Goal: Task Accomplishment & Management: Use online tool/utility

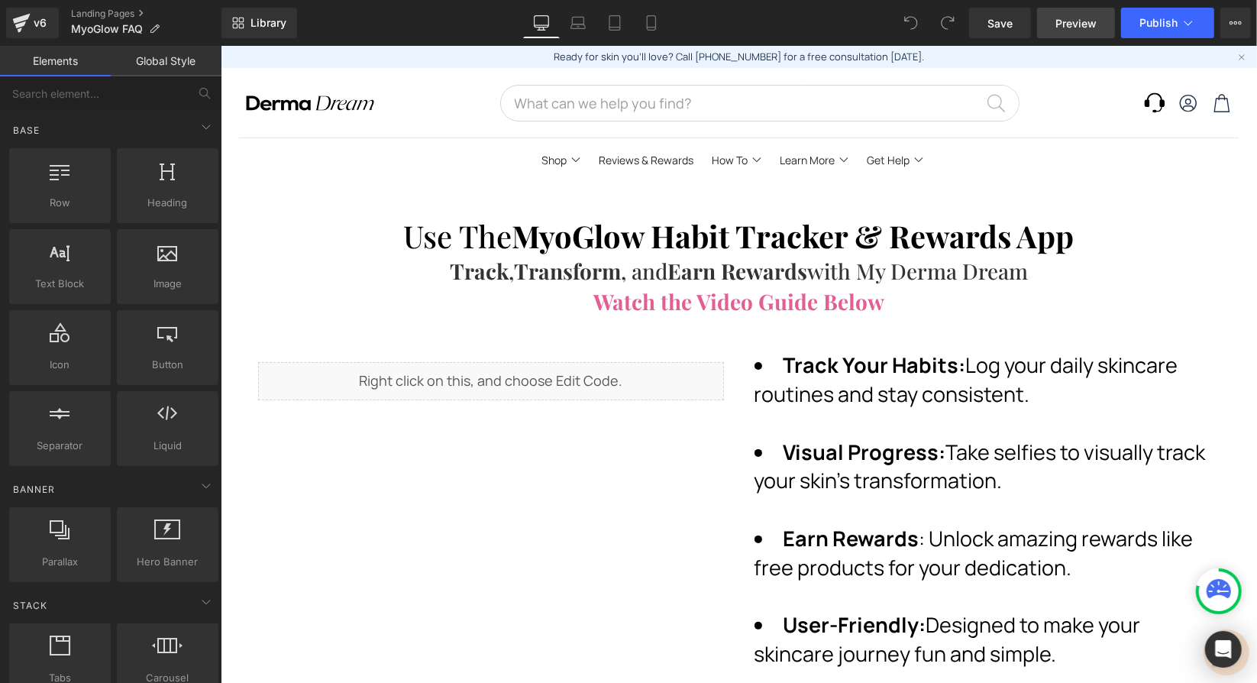
click at [1086, 23] on span "Preview" at bounding box center [1075, 23] width 41 height 16
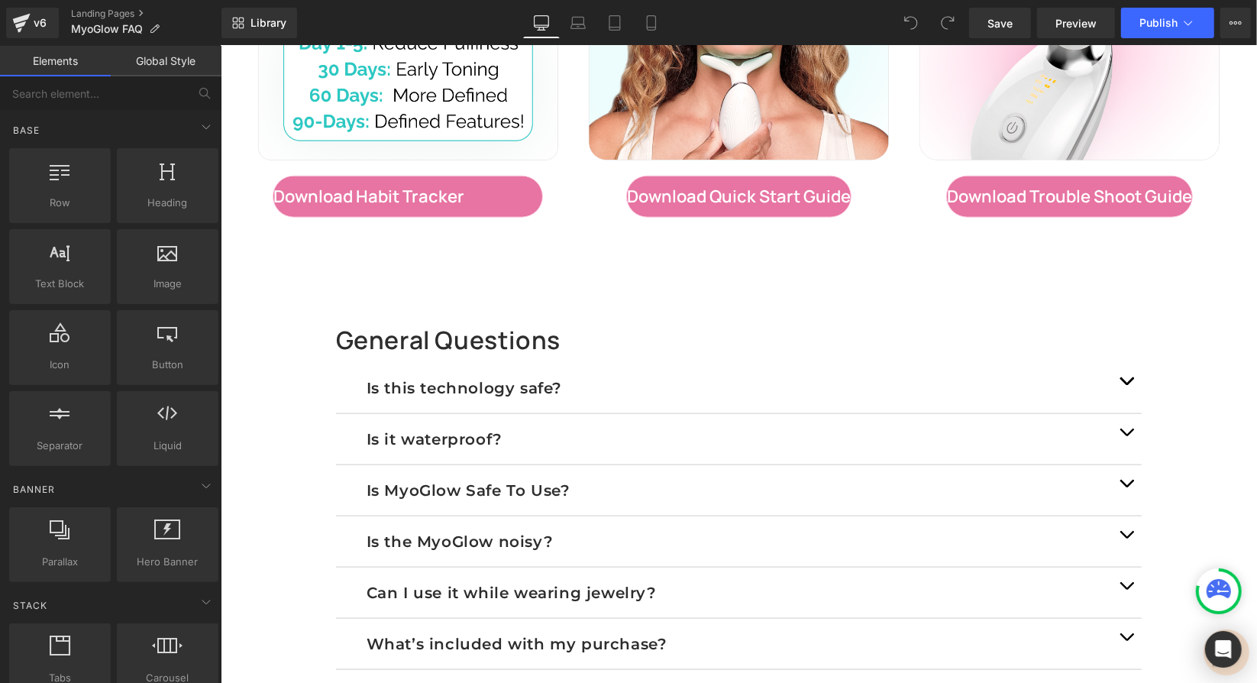
scroll to position [1381, 0]
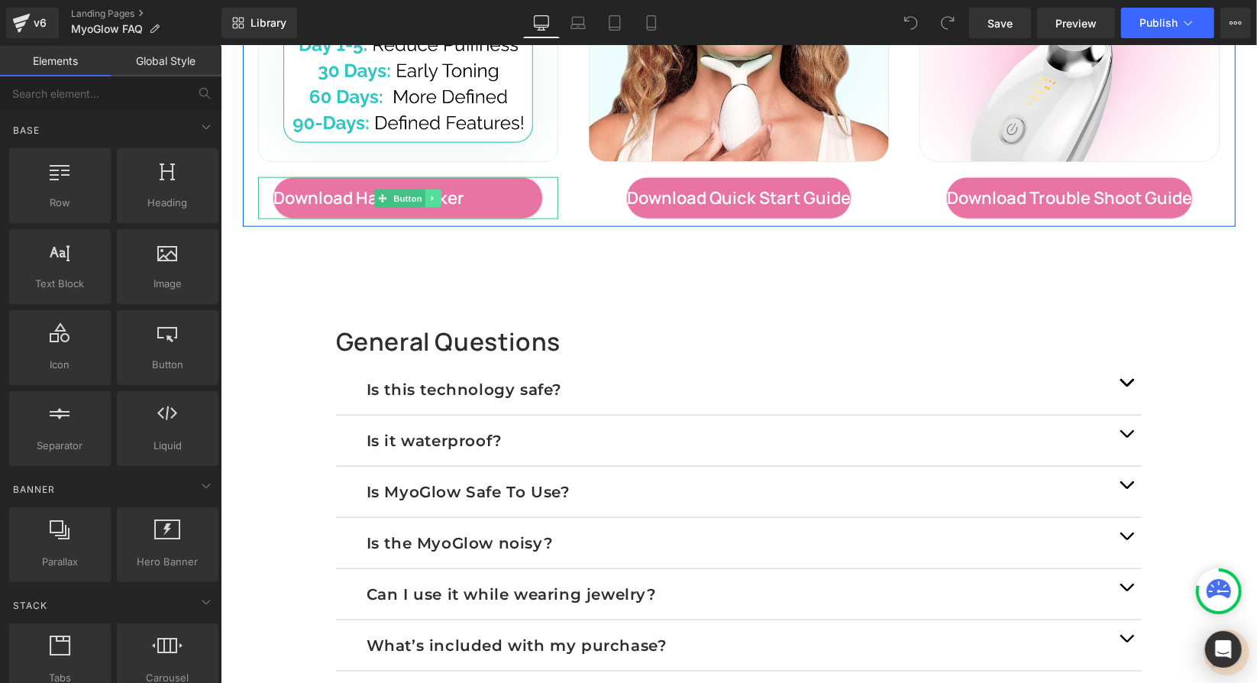
click at [428, 193] on icon at bounding box center [432, 197] width 8 height 9
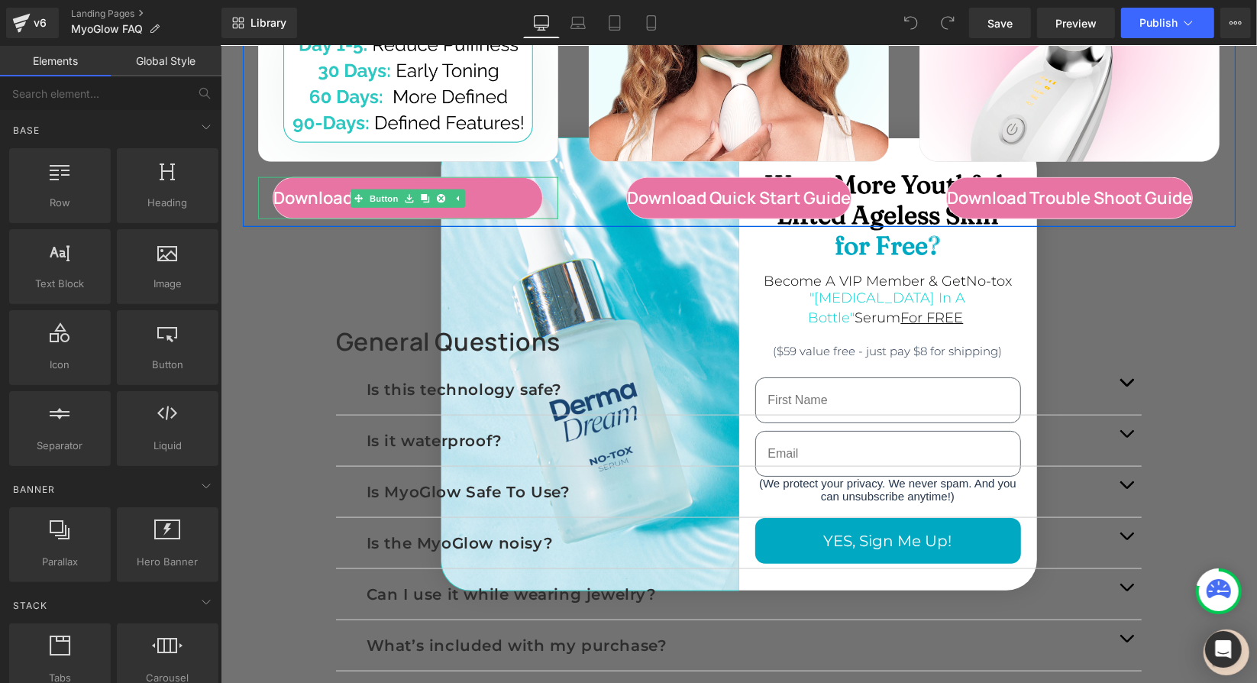
click at [350, 202] on div "Download Habit Tracker Button" at bounding box center [407, 197] width 300 height 42
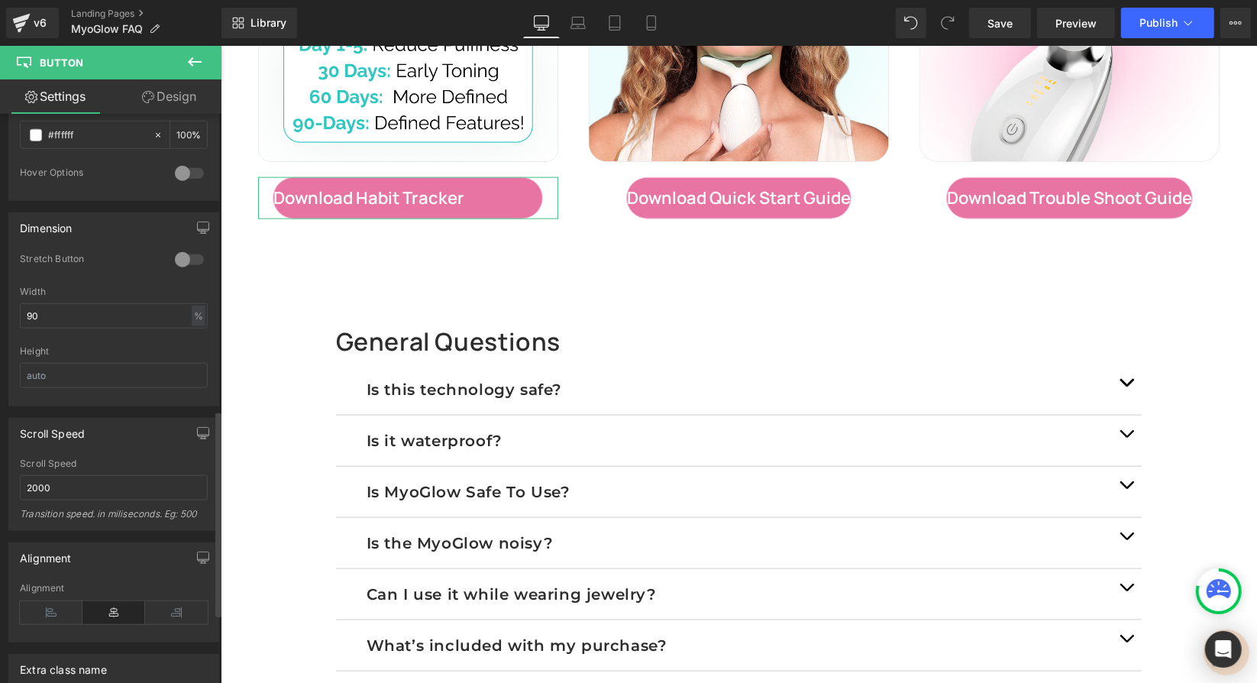
scroll to position [870, 0]
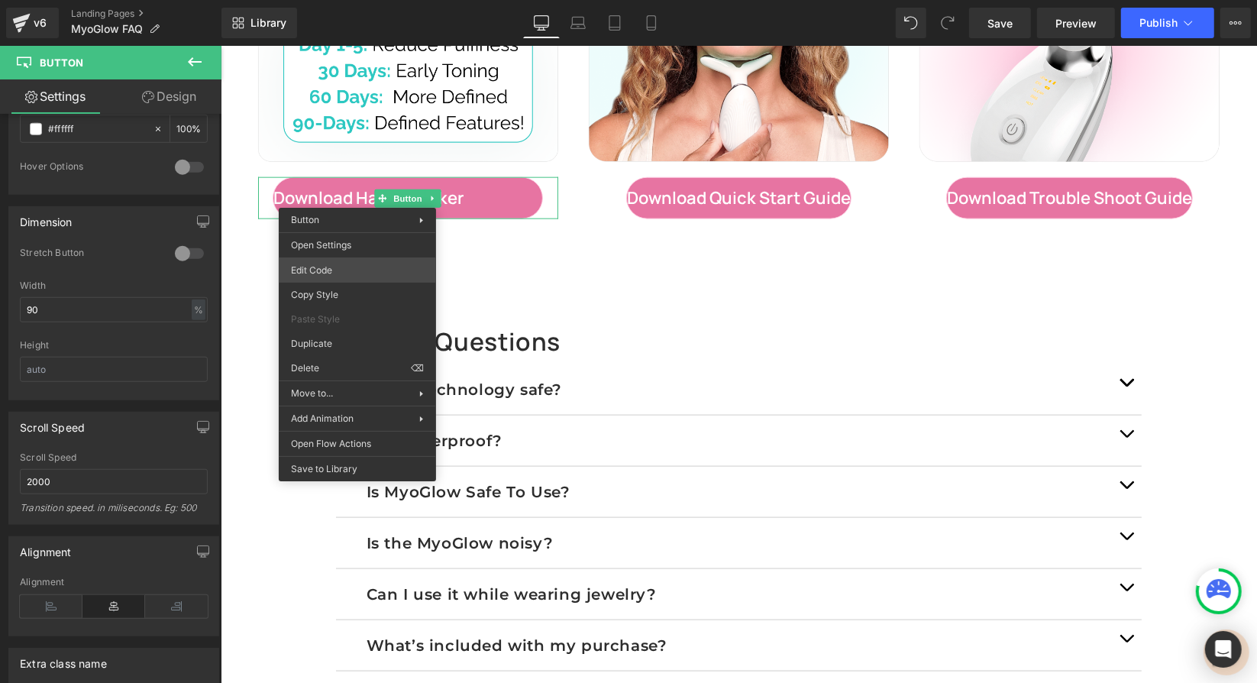
click at [321, 0] on div "Button You are previewing how the will restyle your page. You can not edit Elem…" at bounding box center [628, 0] width 1257 height 0
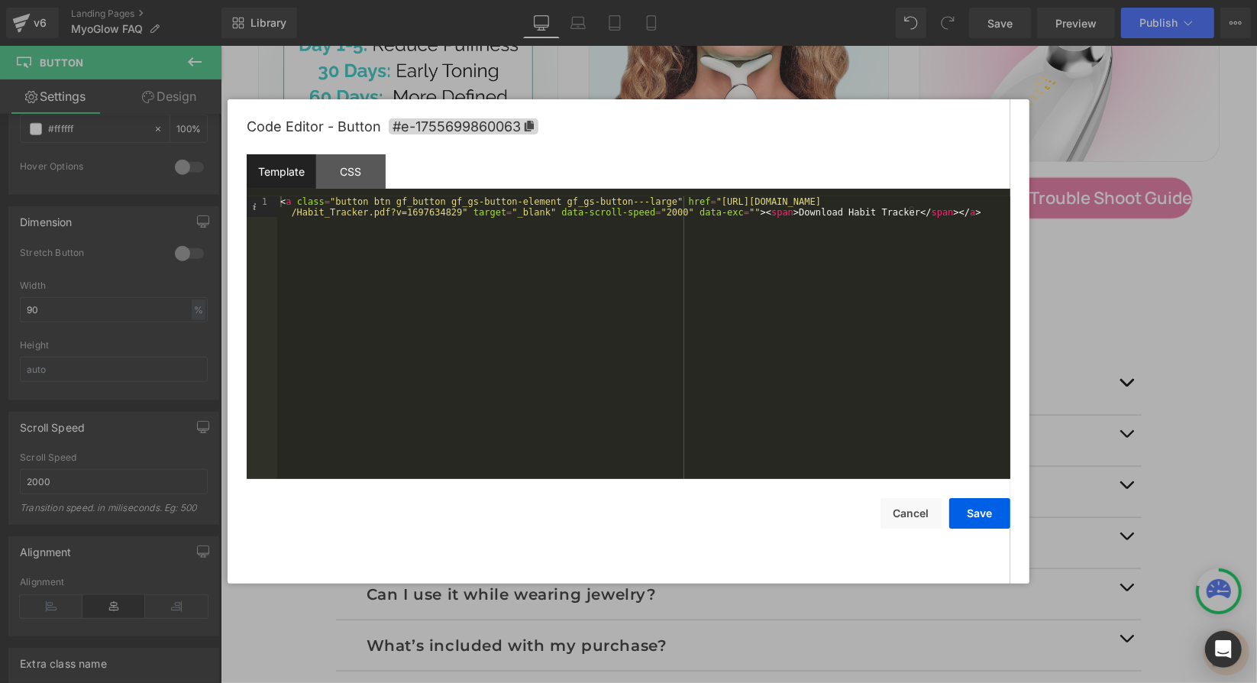
click at [347, 151] on div "Code Editor - Button #e-1755699860063" at bounding box center [629, 126] width 764 height 55
click at [357, 189] on div "Template CSS" at bounding box center [629, 175] width 764 height 42
click at [357, 179] on div "CSS" at bounding box center [350, 171] width 69 height 34
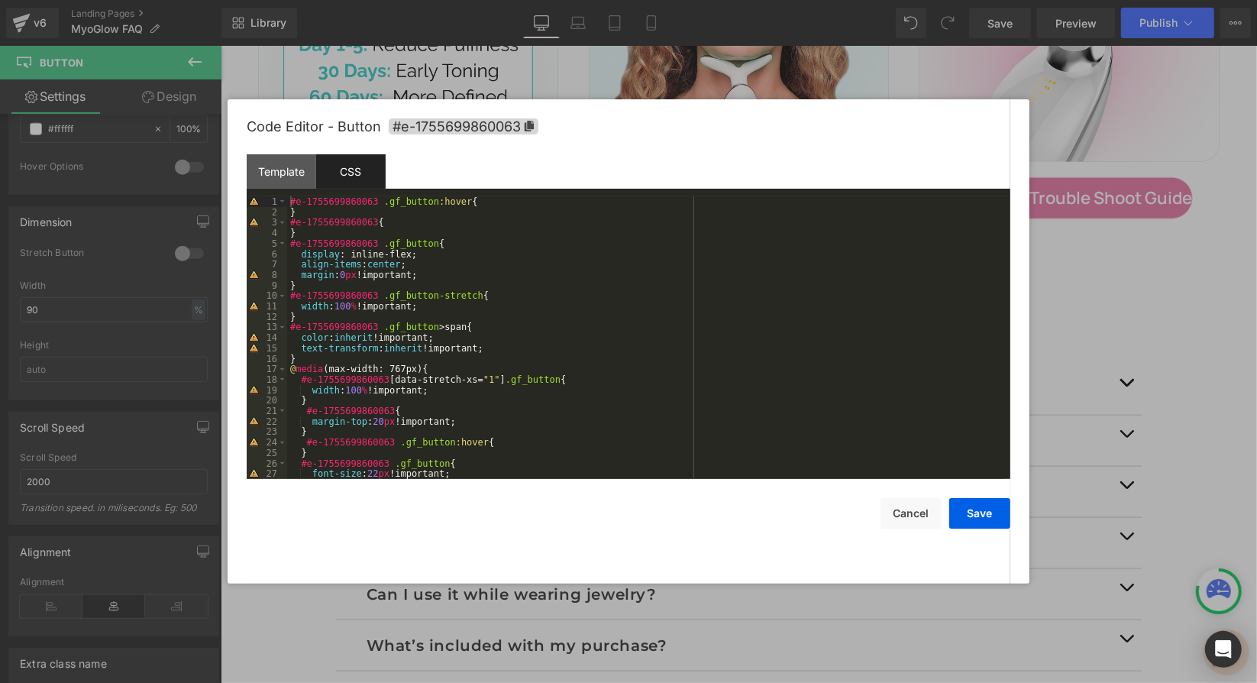
click at [396, 263] on div "#e-1755699860063 .gf_button :hover { } #e-1755699860063 { } #e-1755699860063 .g…" at bounding box center [645, 348] width 717 height 304
click at [982, 518] on button "Save" at bounding box center [979, 513] width 61 height 31
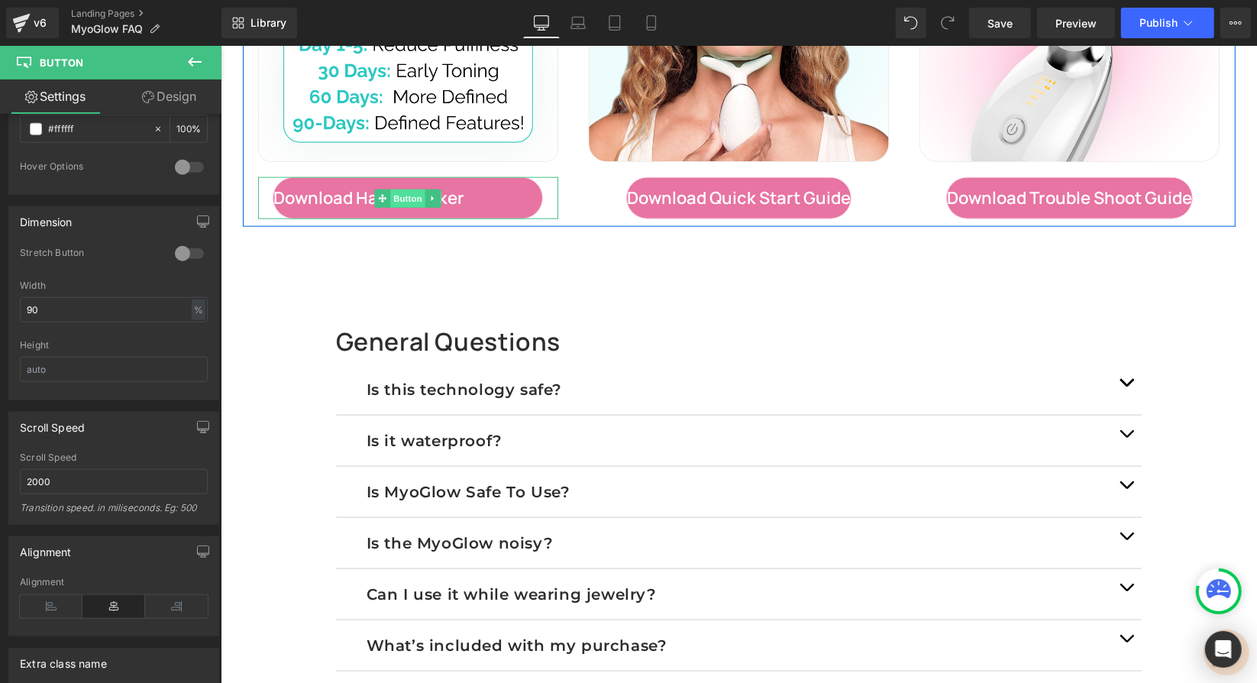
click at [389, 190] on span "Button" at bounding box center [406, 198] width 35 height 18
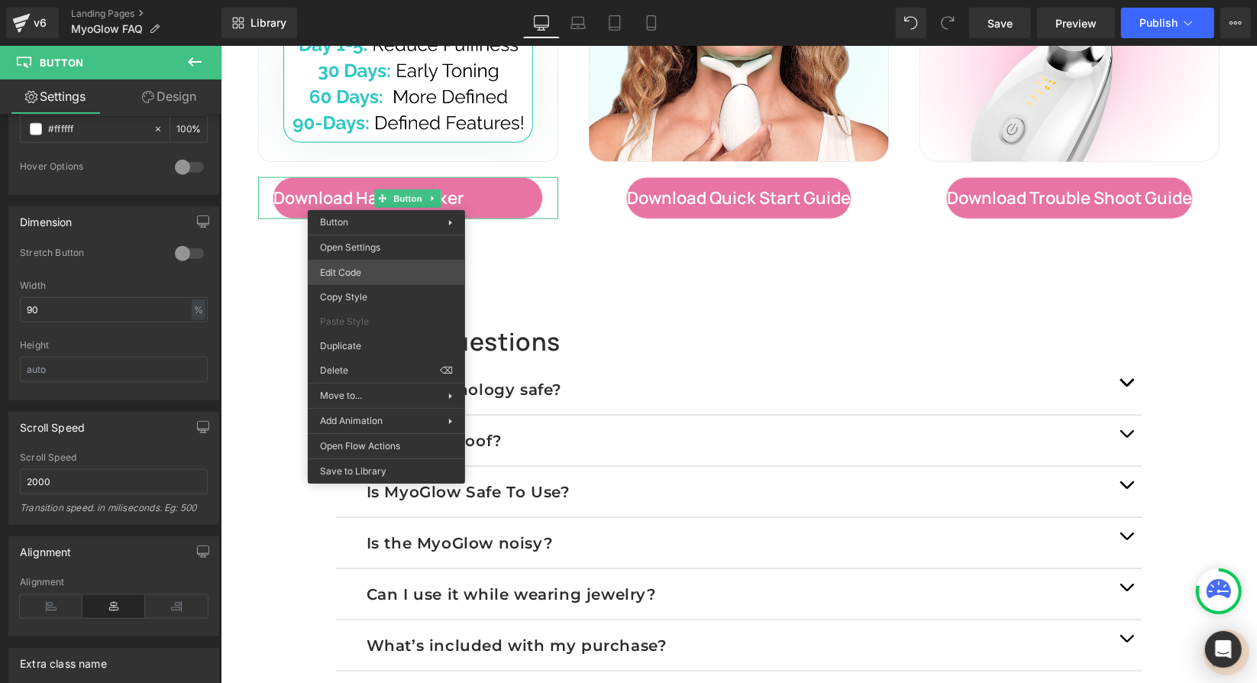
click at [349, 0] on div "Button You are previewing how the will restyle your page. You can not edit Elem…" at bounding box center [628, 0] width 1257 height 0
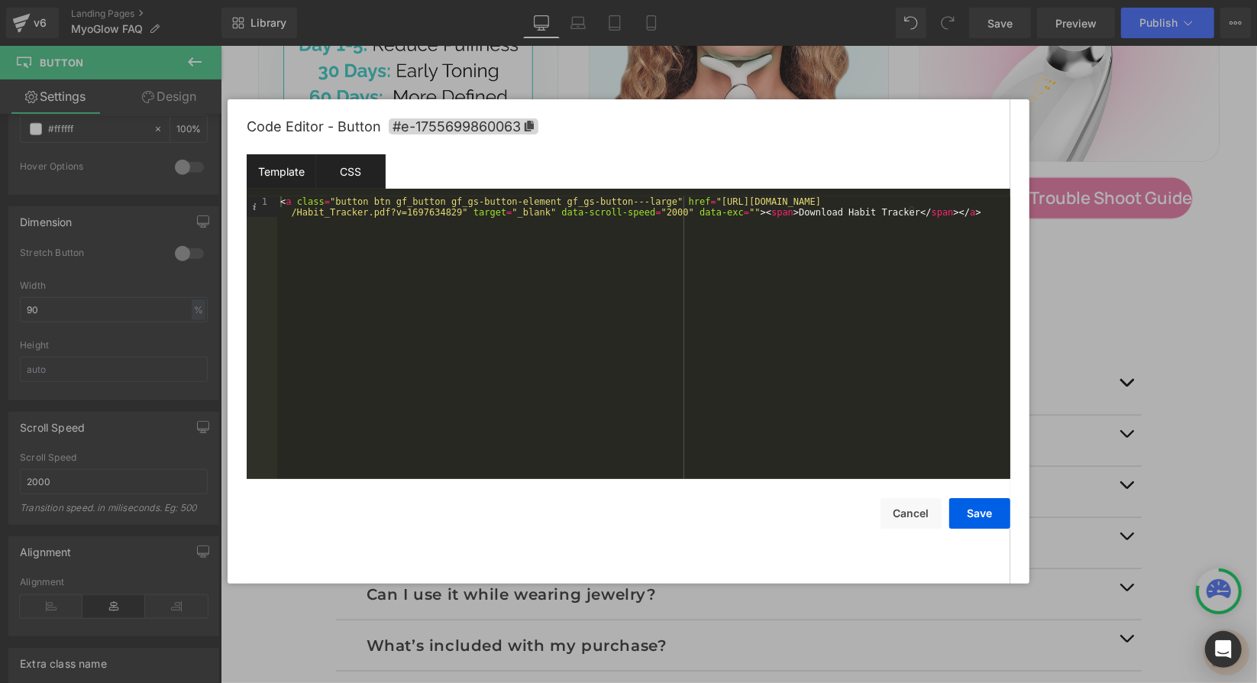
click at [347, 182] on div "CSS" at bounding box center [350, 171] width 69 height 34
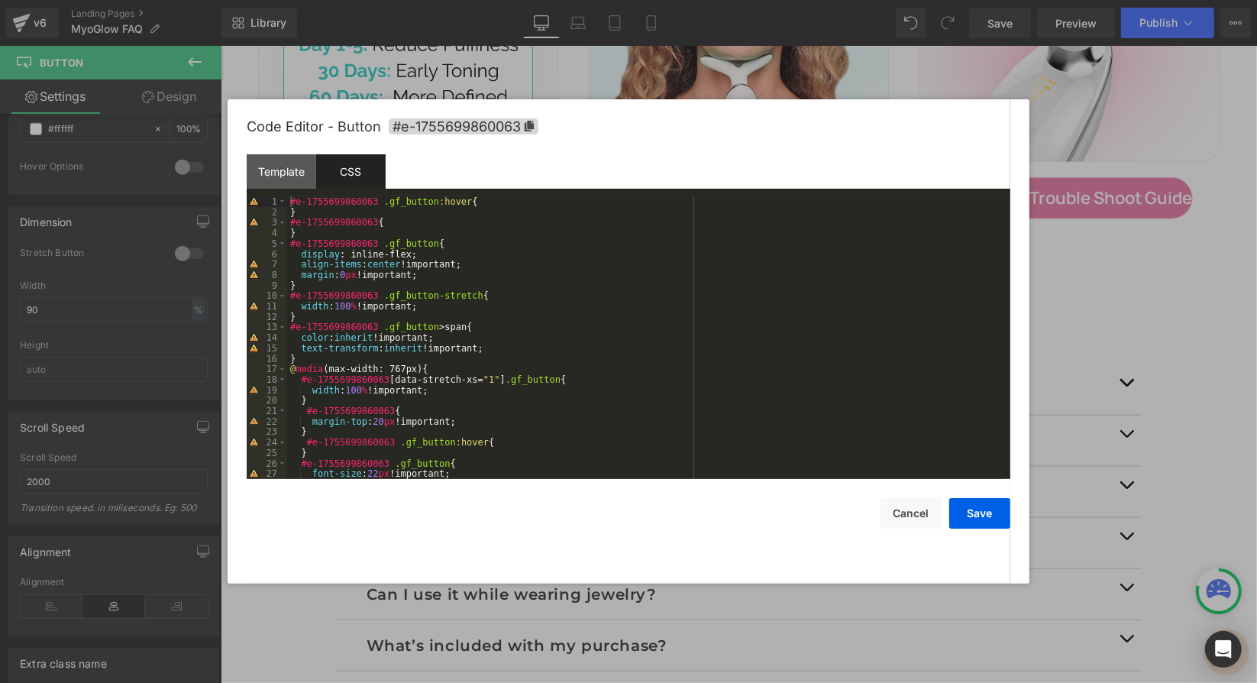
click at [379, 257] on div "#e-1755699860063 .gf_button :hover { } #e-1755699860063 { } #e-1755699860063 .g…" at bounding box center [645, 348] width 717 height 304
click at [987, 513] on button "Save" at bounding box center [979, 513] width 61 height 31
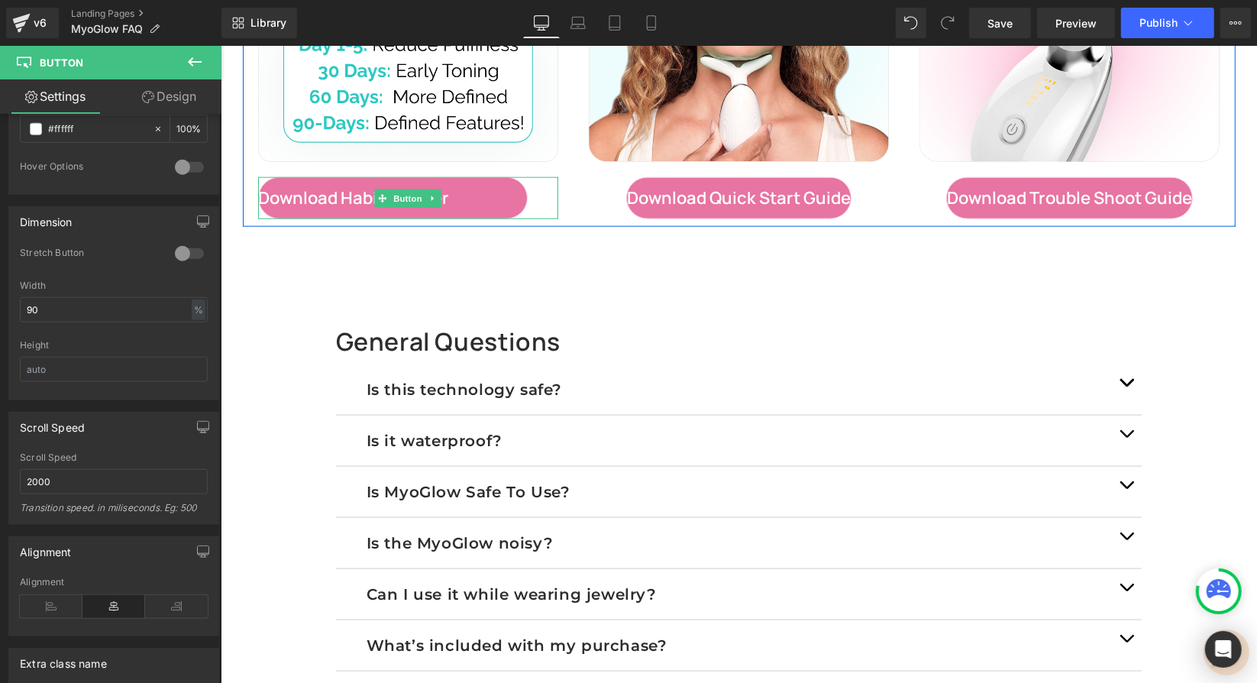
click at [360, 193] on span "Download Habit Tracker" at bounding box center [353, 197] width 191 height 25
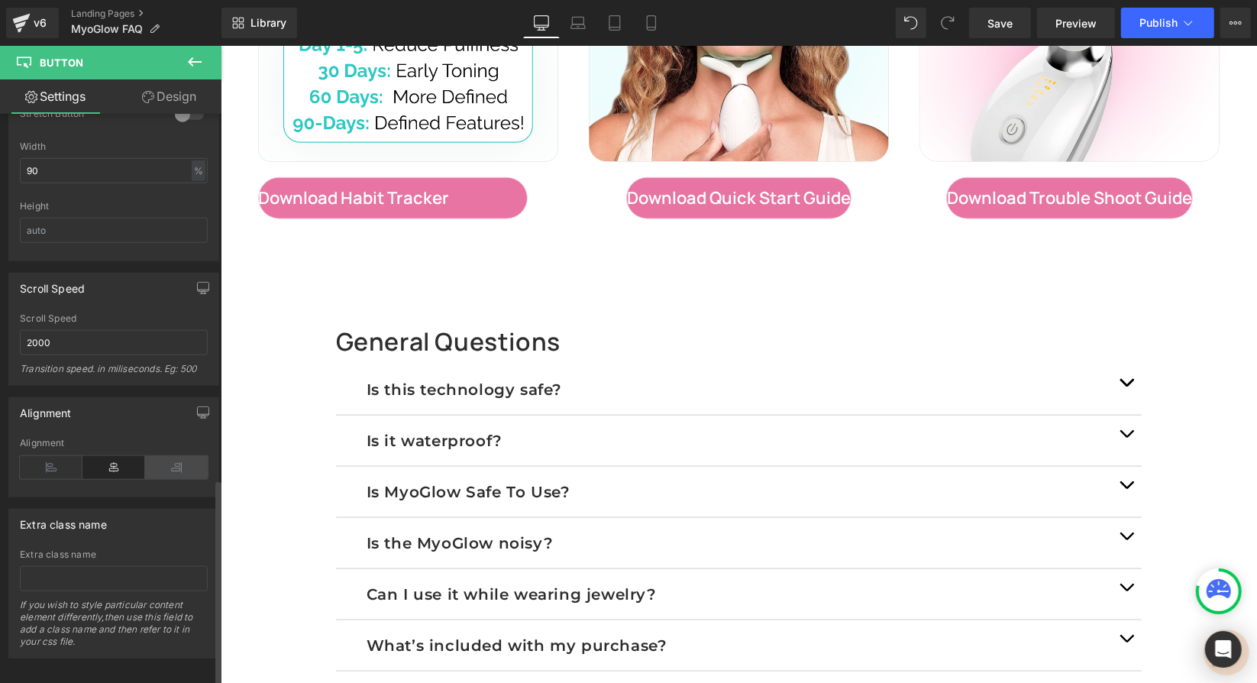
scroll to position [1009, 0]
click at [180, 457] on icon at bounding box center [176, 468] width 63 height 23
click at [111, 457] on icon at bounding box center [113, 468] width 63 height 23
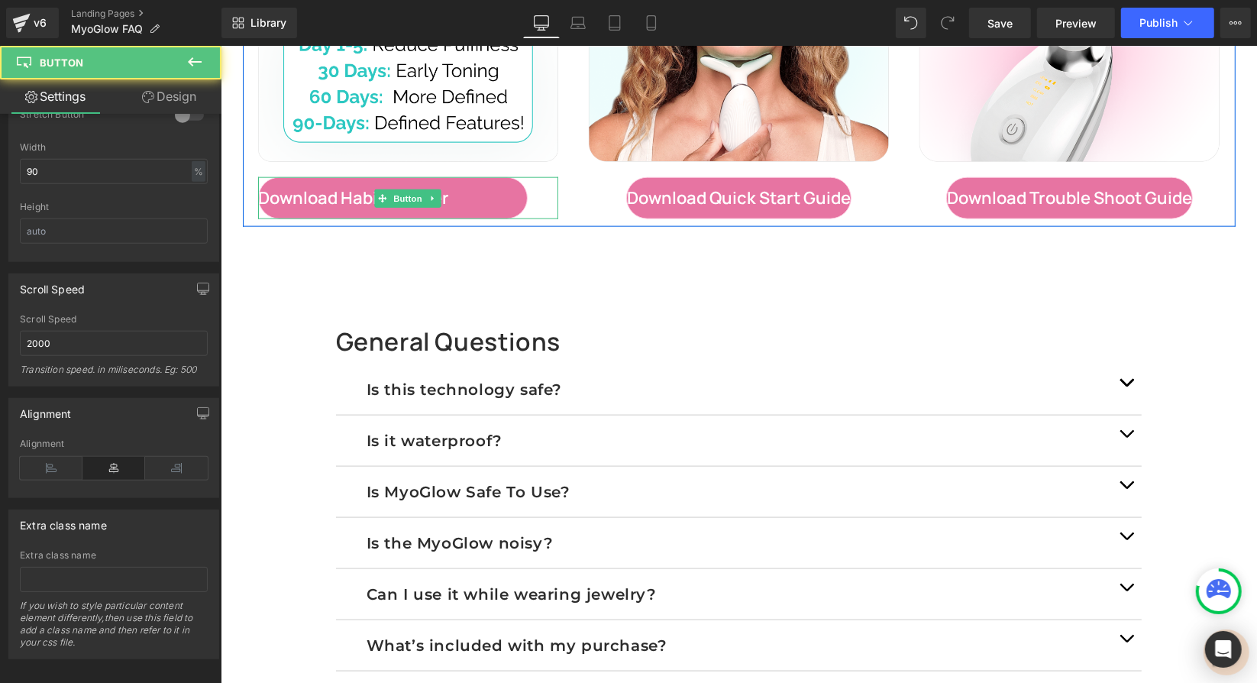
click at [351, 195] on span "Download Habit Tracker" at bounding box center [353, 197] width 191 height 25
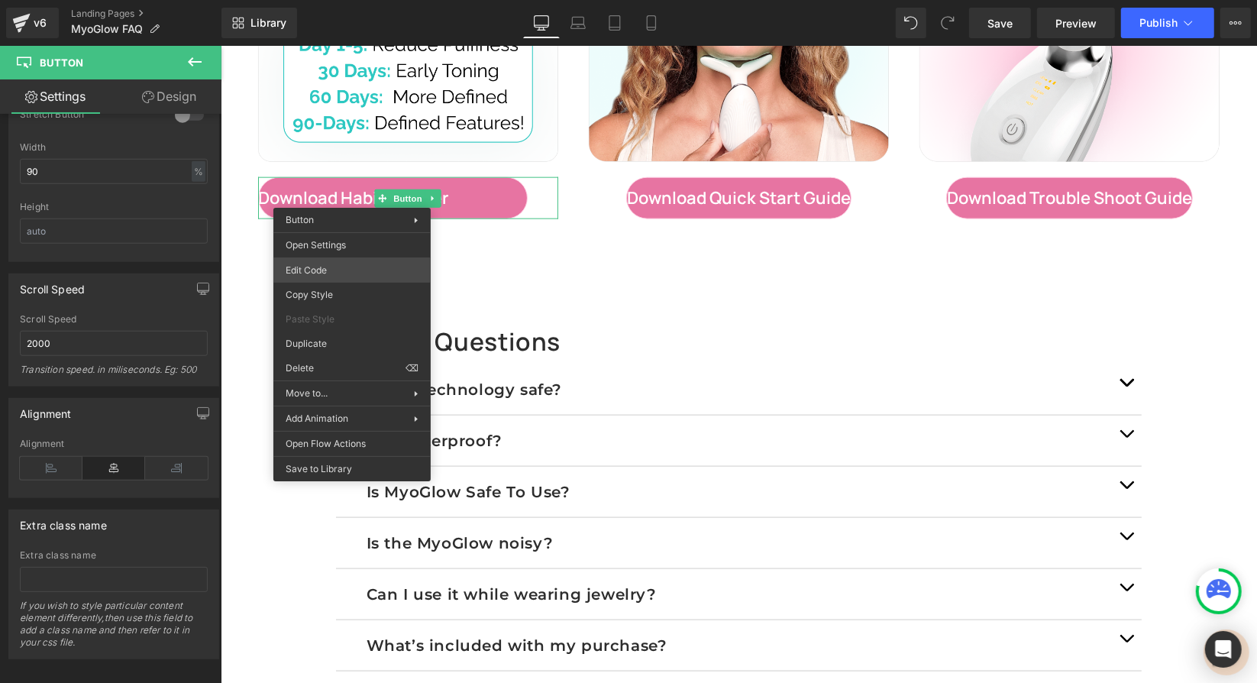
click at [322, 0] on div "Button You are previewing how the will restyle your page. You can not edit Elem…" at bounding box center [628, 0] width 1257 height 0
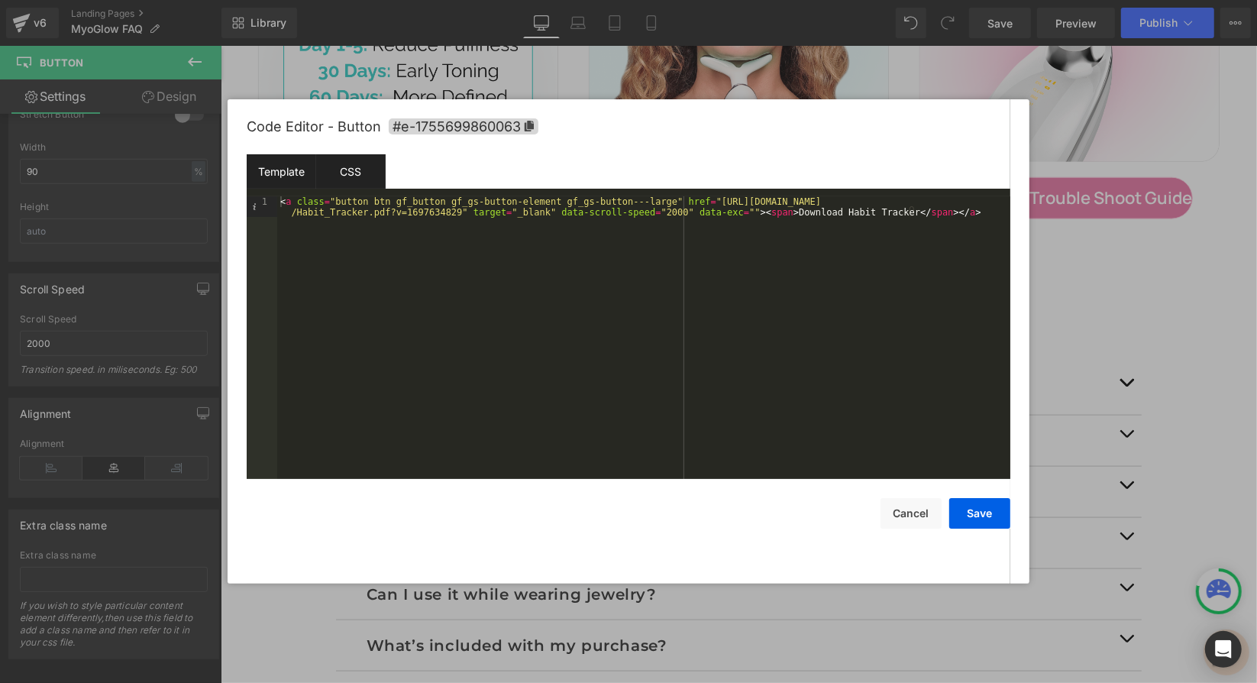
click at [350, 167] on div "CSS" at bounding box center [350, 171] width 69 height 34
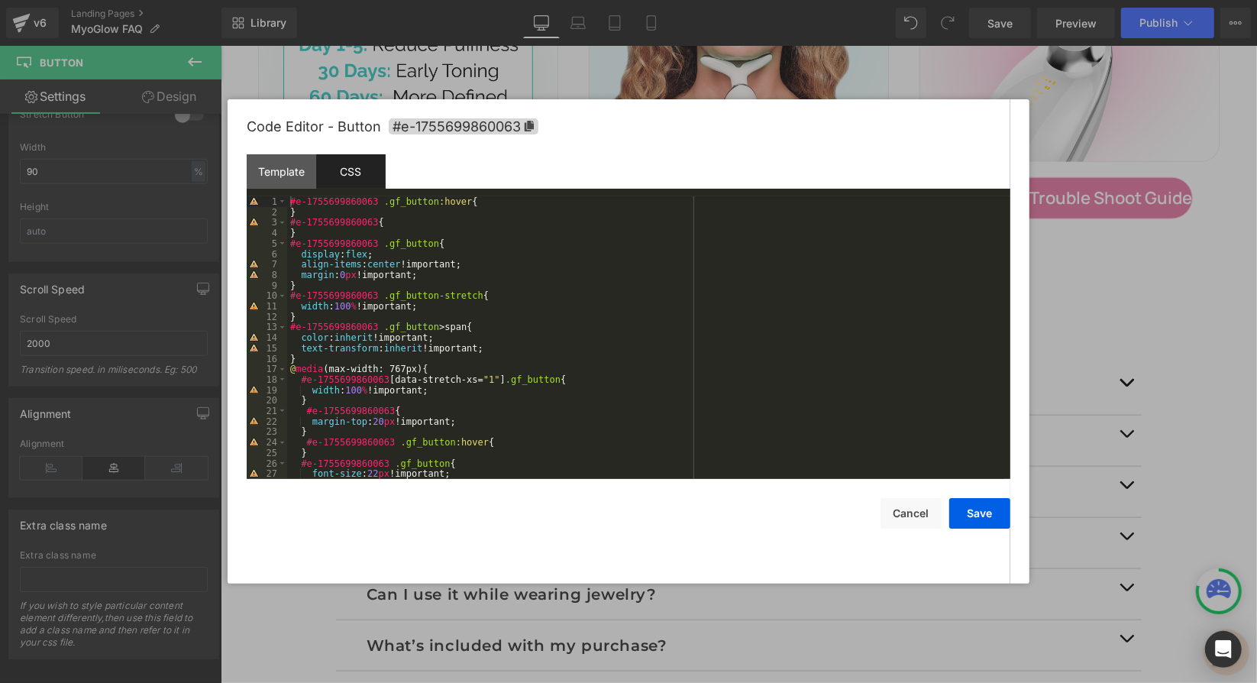
click at [354, 254] on div "#e-1755699860063 .gf_button :hover { } #e-1755699860063 { } #e-1755699860063 .g…" at bounding box center [645, 348] width 717 height 304
click at [984, 522] on button "Save" at bounding box center [979, 513] width 61 height 31
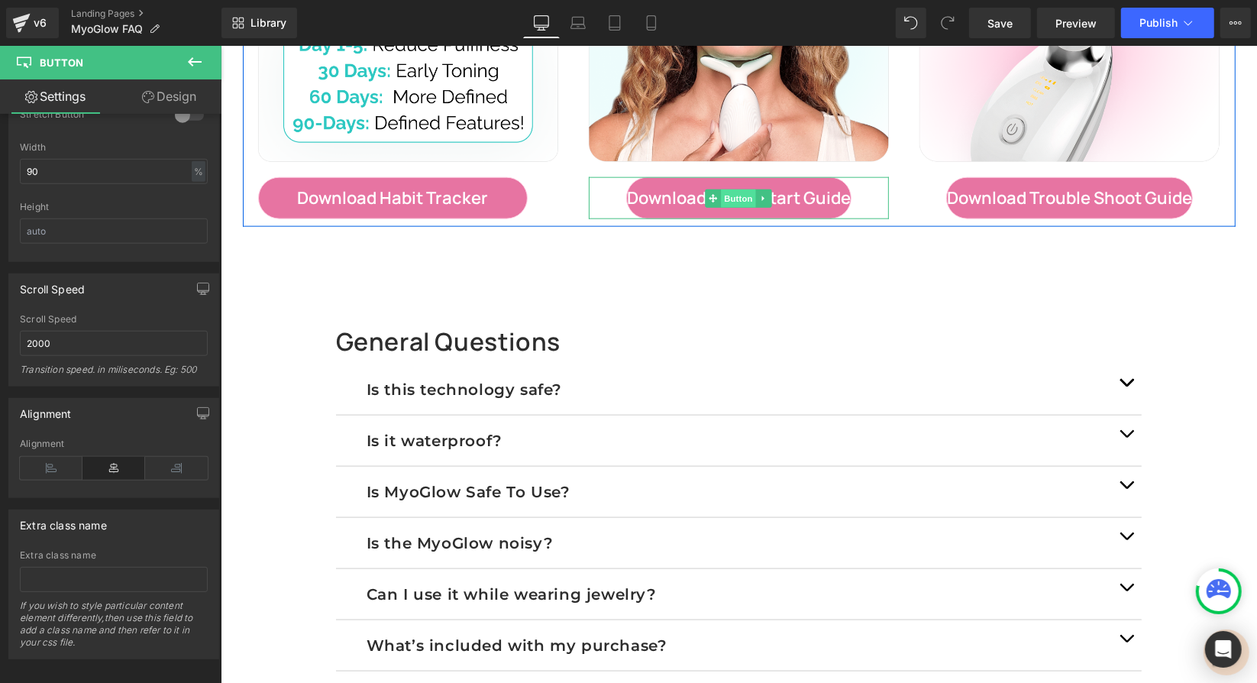
click at [729, 197] on span "Button" at bounding box center [738, 198] width 35 height 18
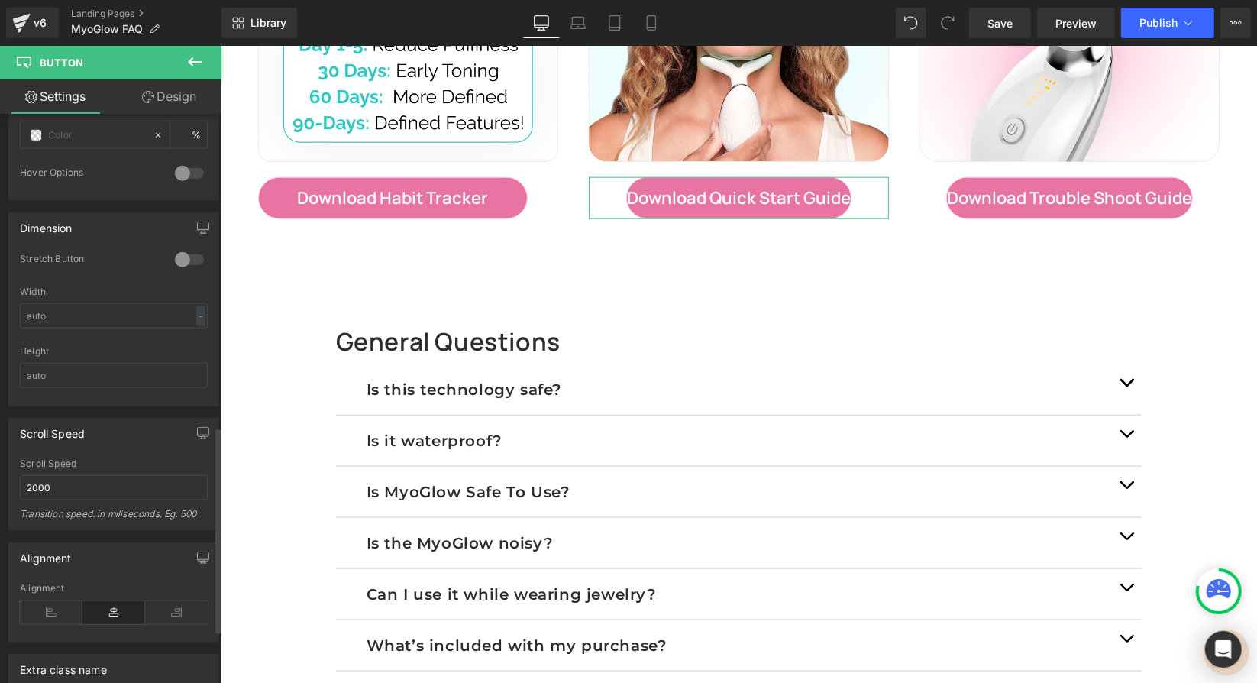
scroll to position [865, 0]
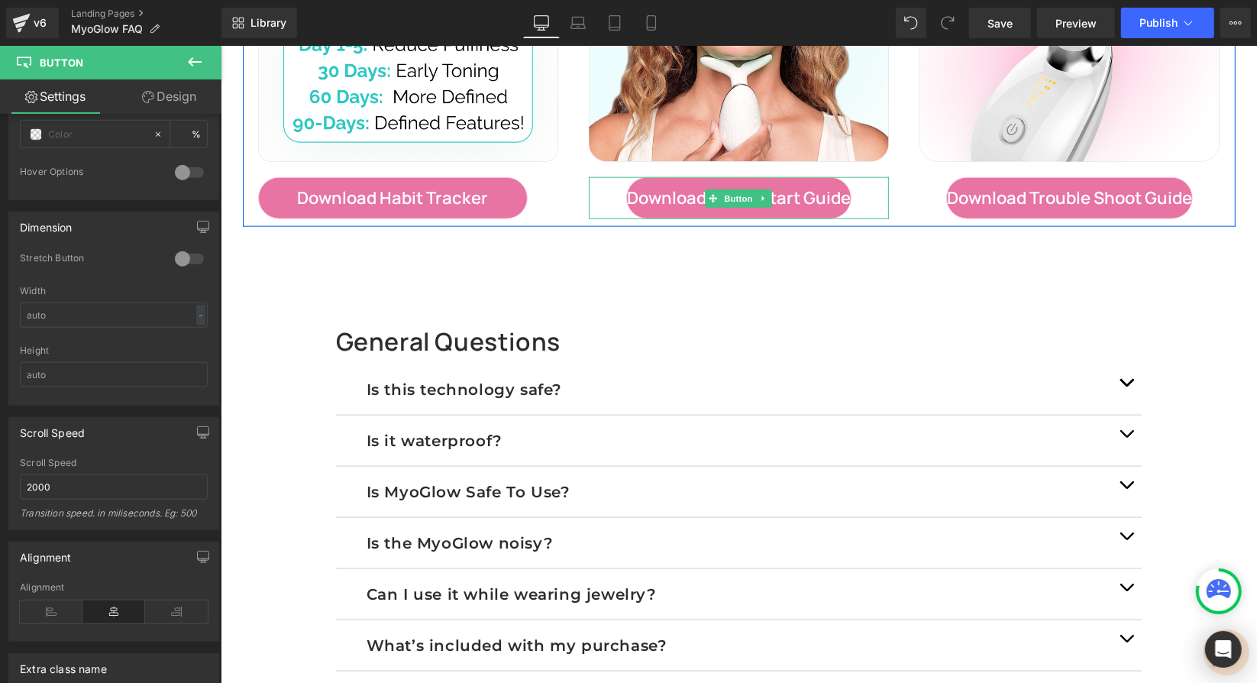
click at [694, 199] on span "Download Quick Start Guide" at bounding box center [738, 197] width 224 height 25
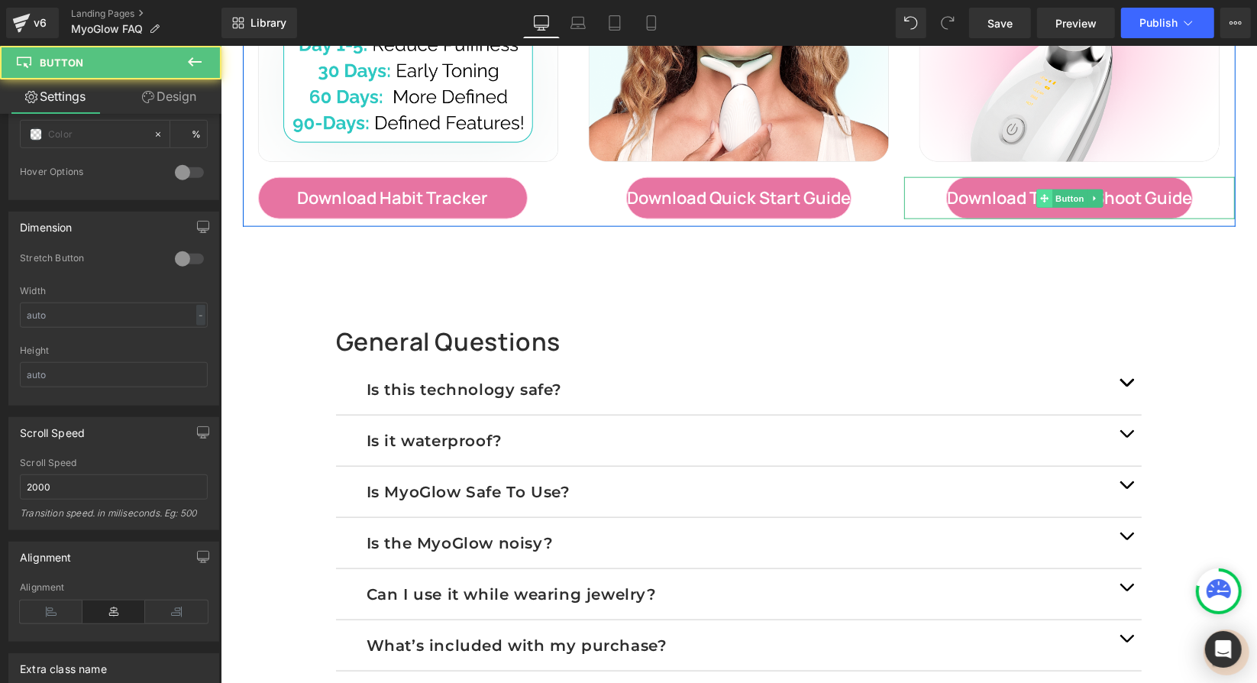
click at [1035, 189] on span at bounding box center [1043, 198] width 16 height 18
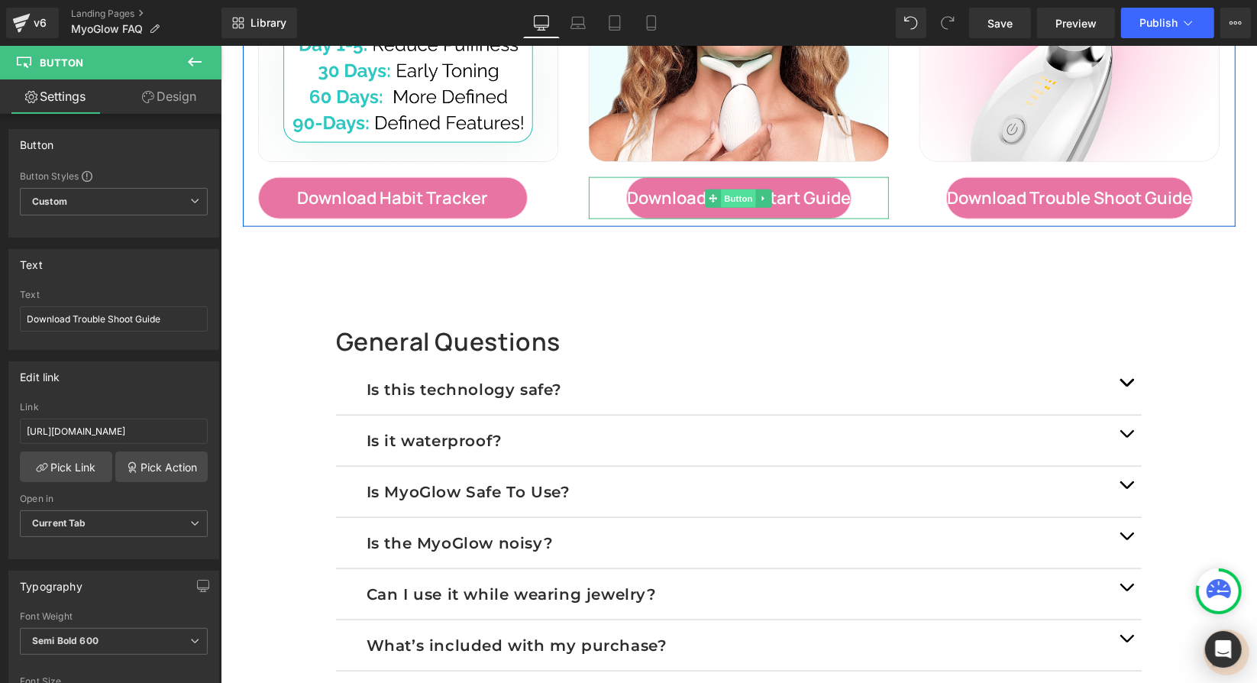
click at [721, 199] on span "Button" at bounding box center [738, 198] width 35 height 18
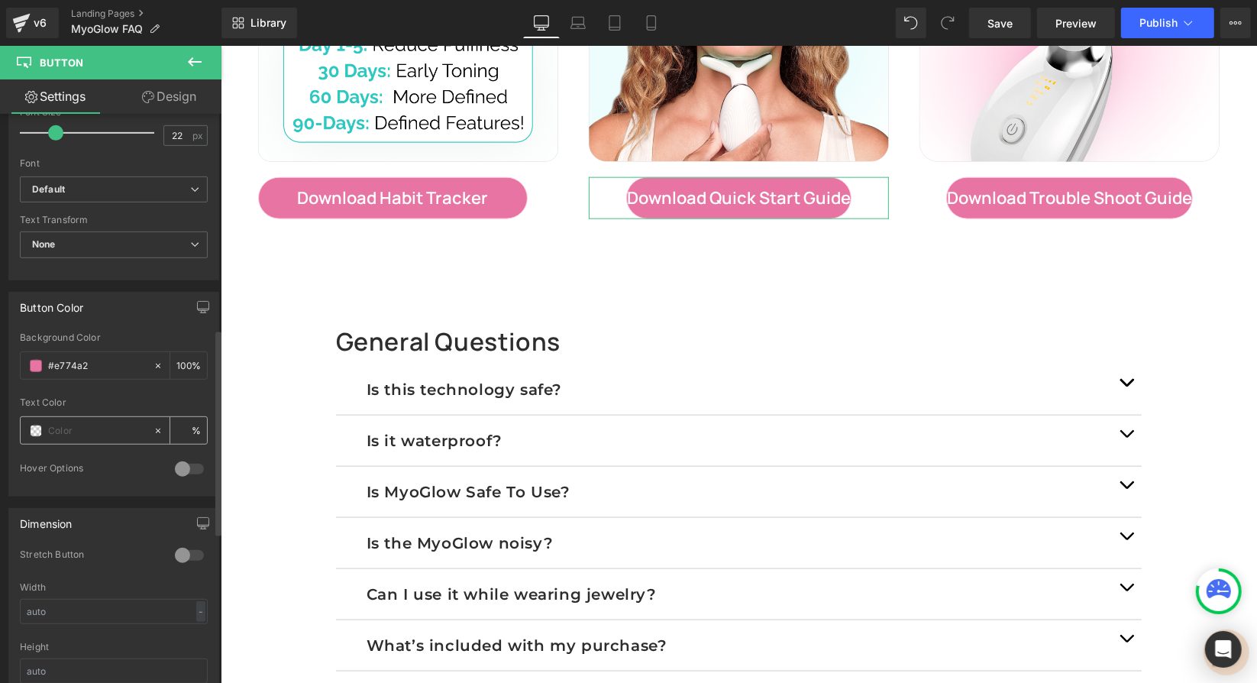
scroll to position [612, 0]
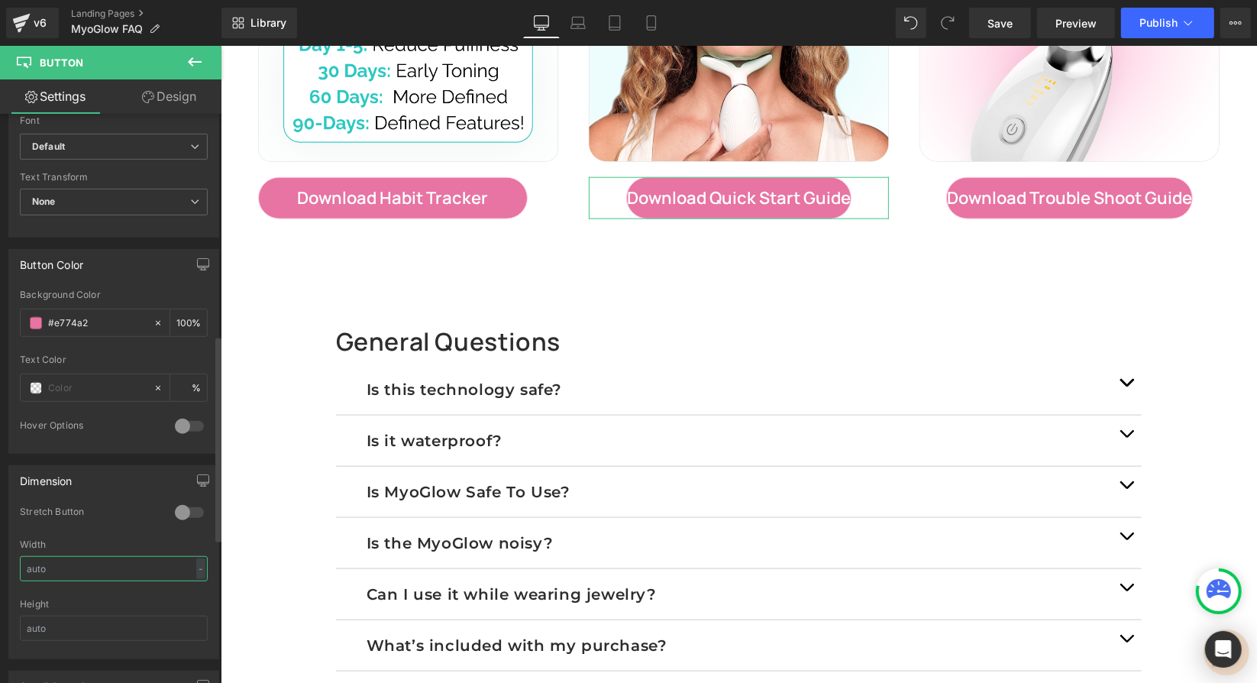
click at [100, 567] on input "text" at bounding box center [114, 568] width 188 height 25
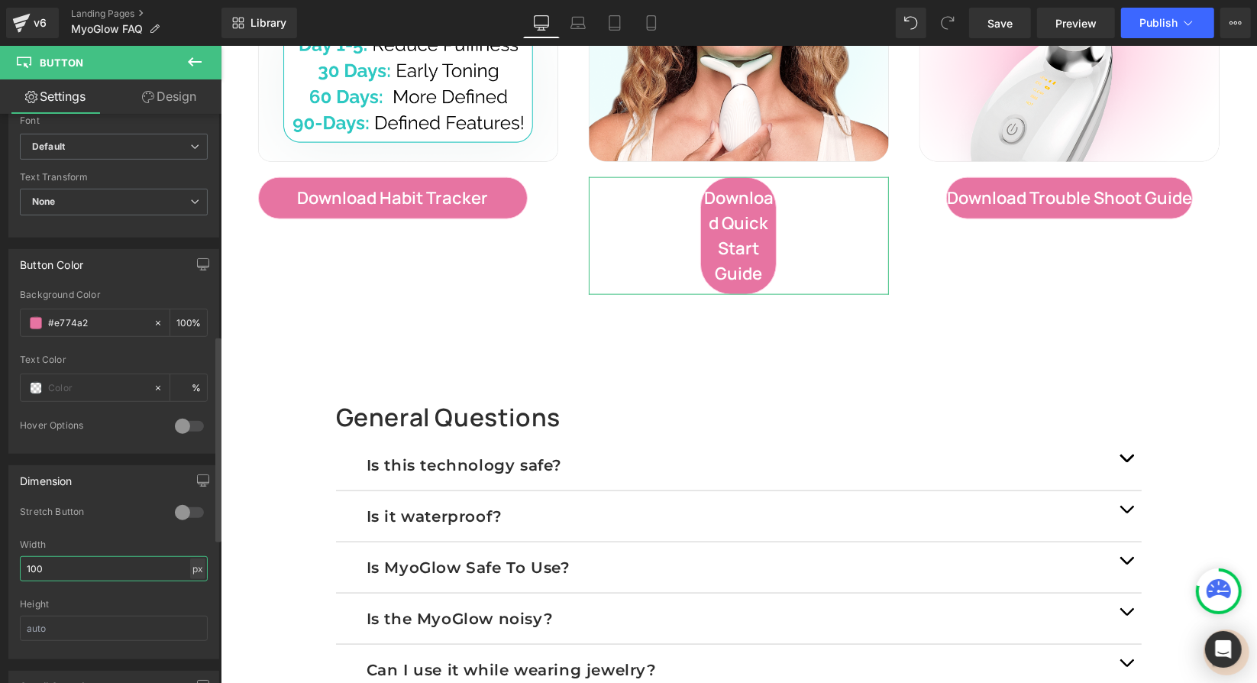
type input "100"
click at [193, 560] on div "px" at bounding box center [197, 568] width 15 height 21
click at [188, 603] on li "px" at bounding box center [197, 614] width 19 height 22
click at [186, 500] on div at bounding box center [189, 512] width 37 height 24
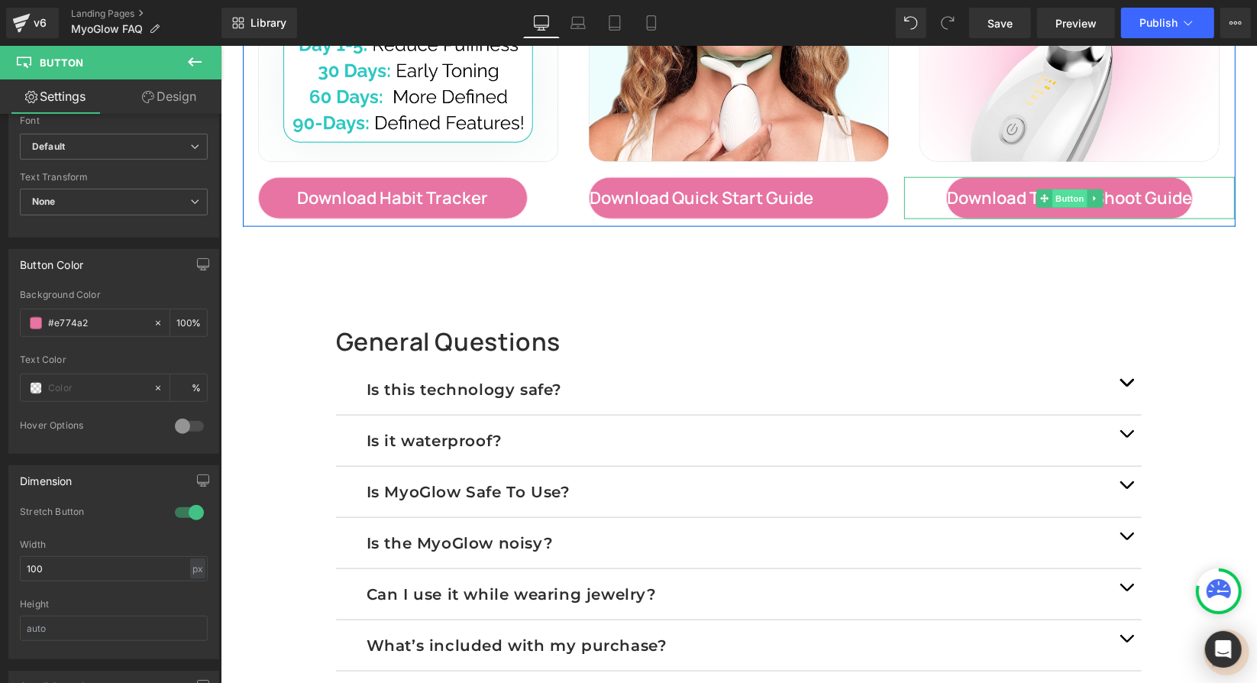
click at [1066, 192] on span "Button" at bounding box center [1068, 198] width 35 height 18
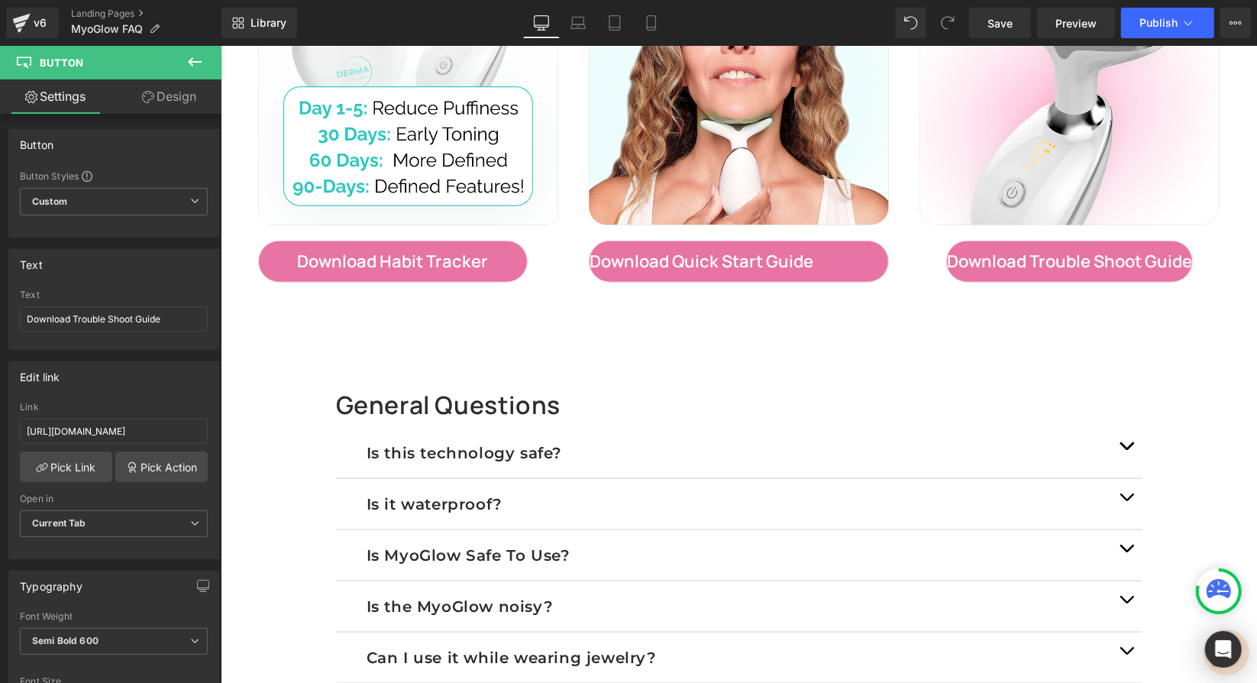
scroll to position [1344, 0]
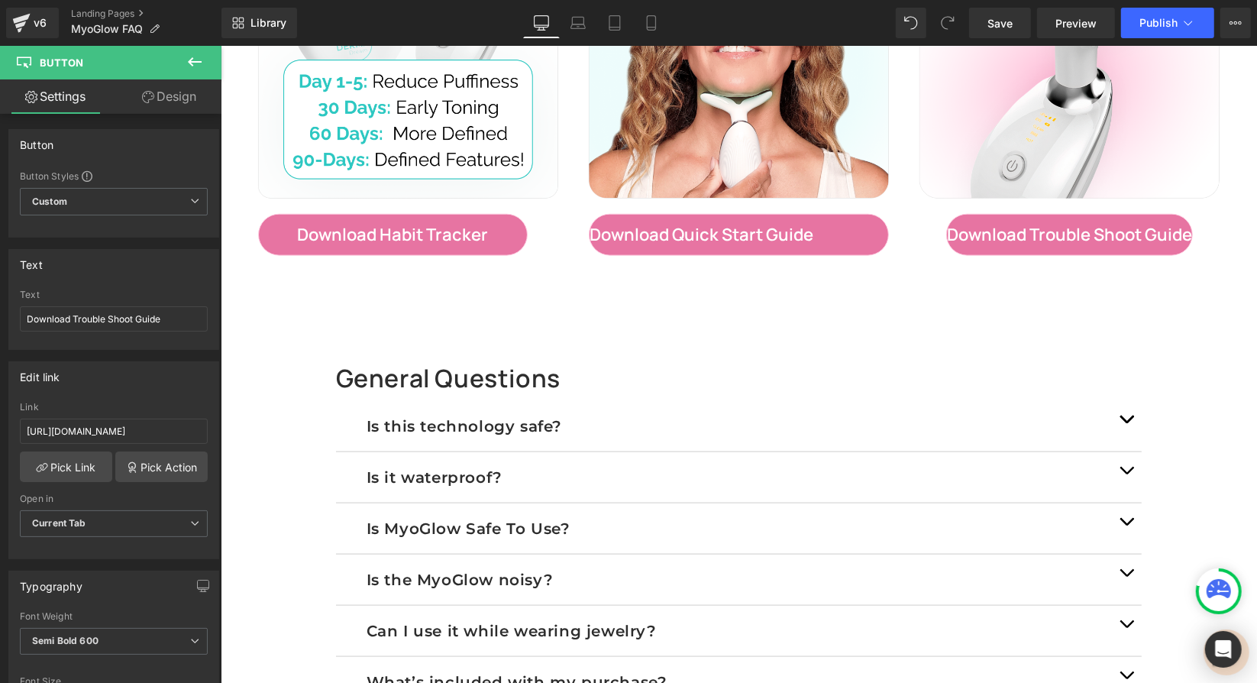
click at [707, 234] on div "Download Quick Start Guide Button" at bounding box center [738, 234] width 300 height 42
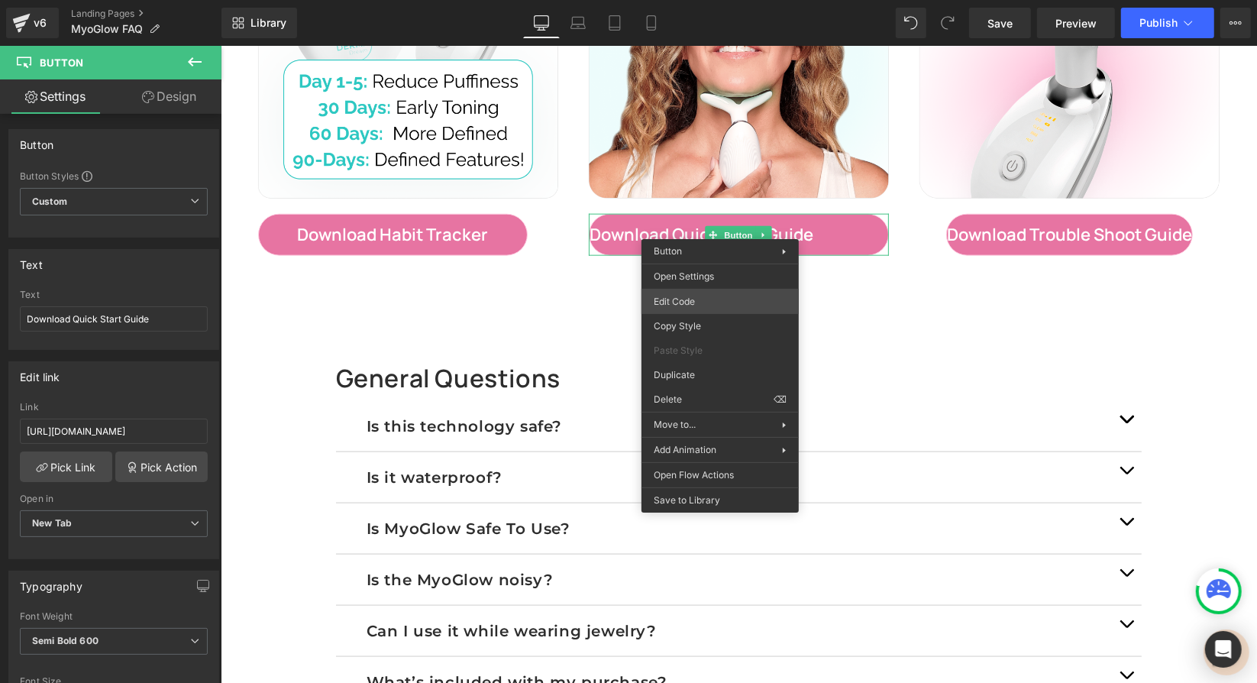
click at [676, 0] on div "Button You are previewing how the will restyle your page. You can not edit Elem…" at bounding box center [628, 0] width 1257 height 0
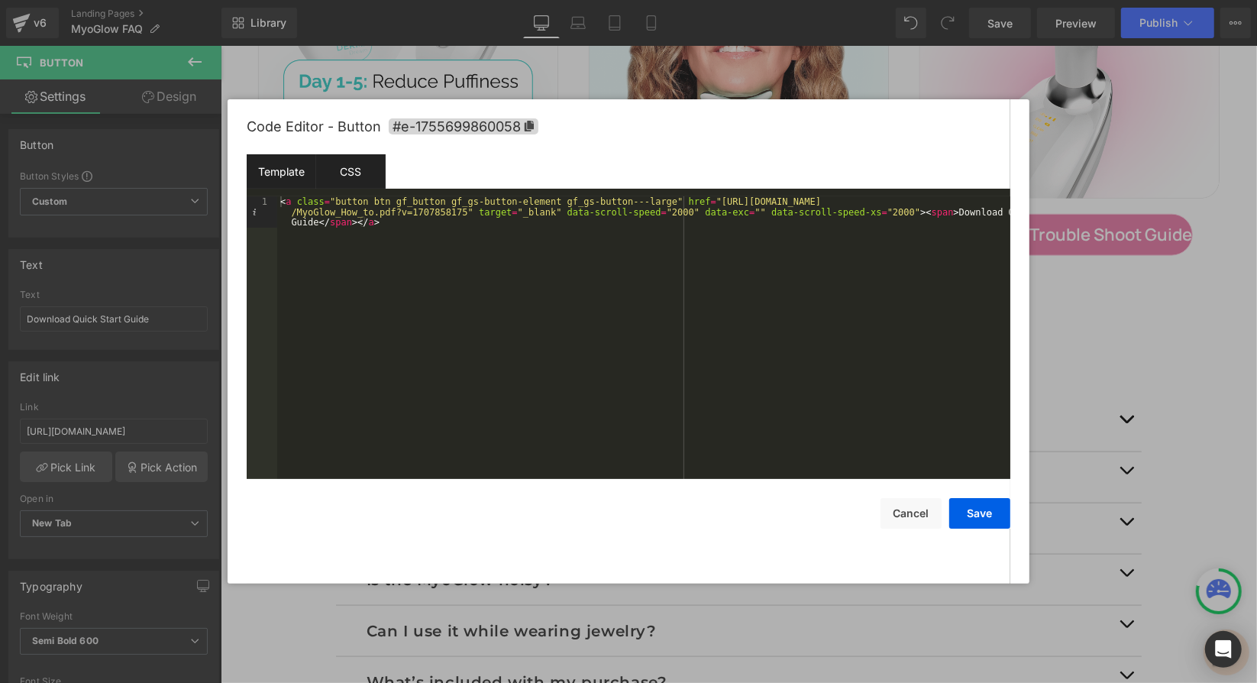
click at [350, 169] on div "CSS" at bounding box center [350, 171] width 69 height 34
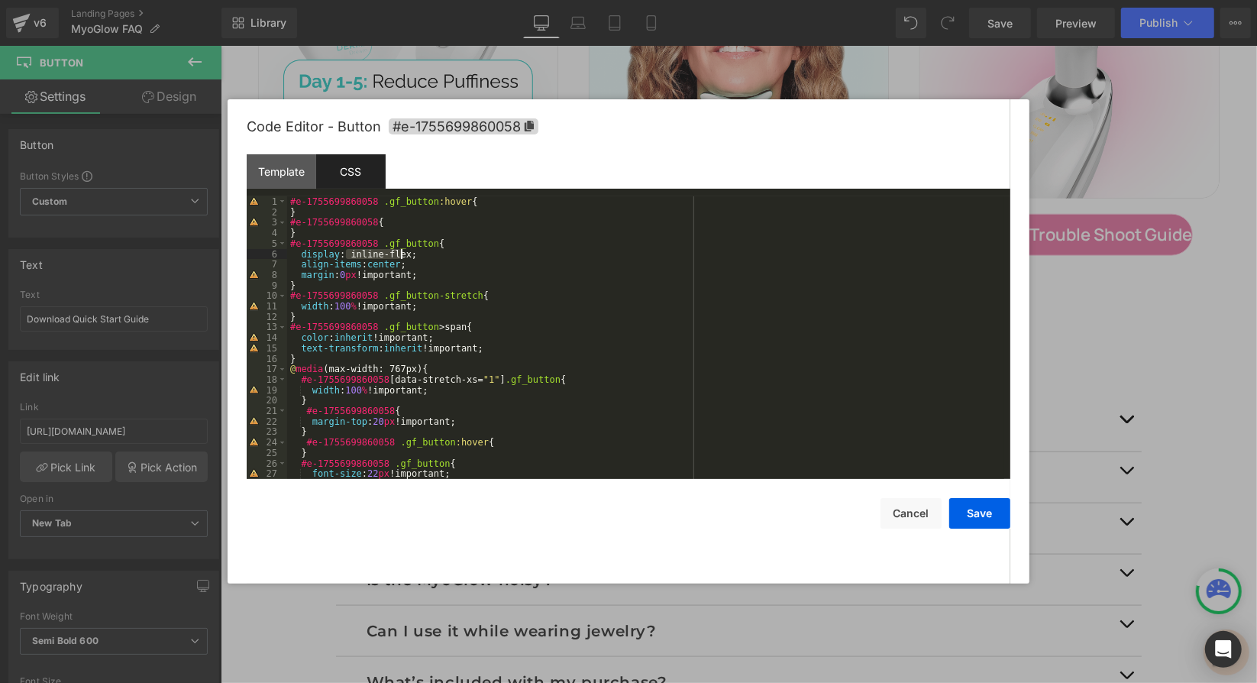
drag, startPoint x: 344, startPoint y: 251, endPoint x: 401, endPoint y: 255, distance: 56.6
click at [401, 255] on div "#e-1755699860058 .gf_button :hover { } #e-1755699860058 { } #e-1755699860058 .g…" at bounding box center [645, 348] width 717 height 304
click at [973, 518] on button "Save" at bounding box center [979, 513] width 61 height 31
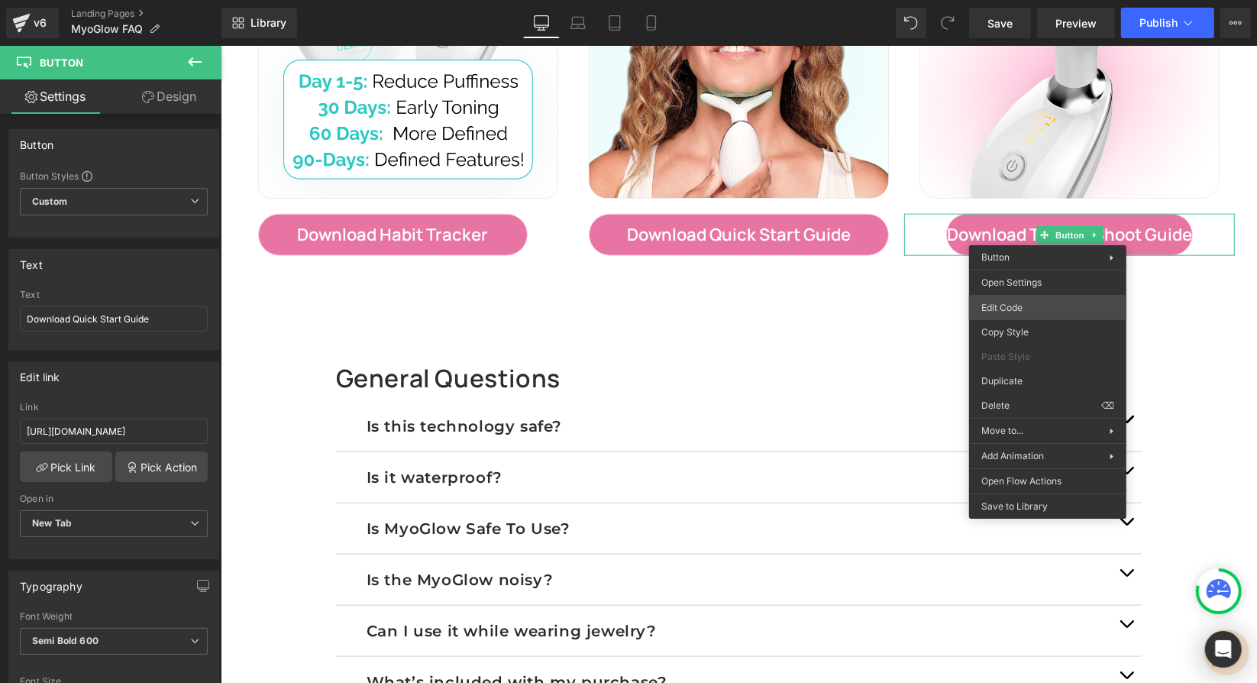
click at [1006, 0] on div "Button You are previewing how the will restyle your page. You can not edit Elem…" at bounding box center [628, 0] width 1257 height 0
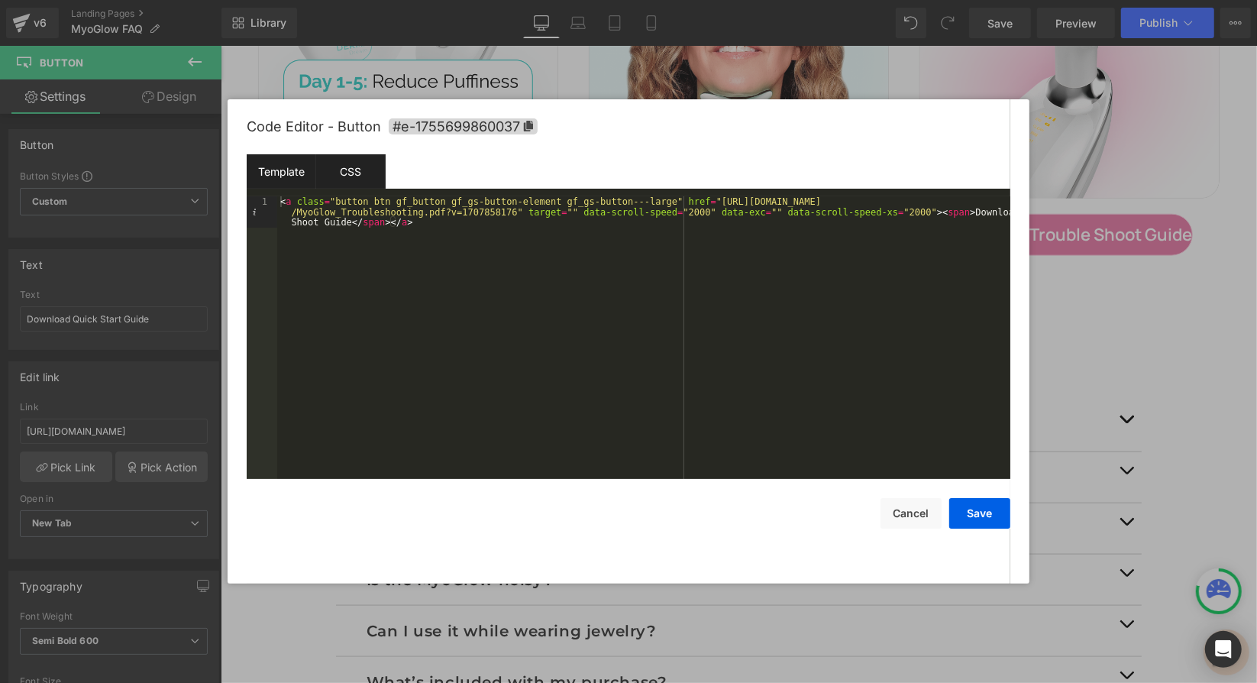
click at [356, 166] on div "CSS" at bounding box center [350, 171] width 69 height 34
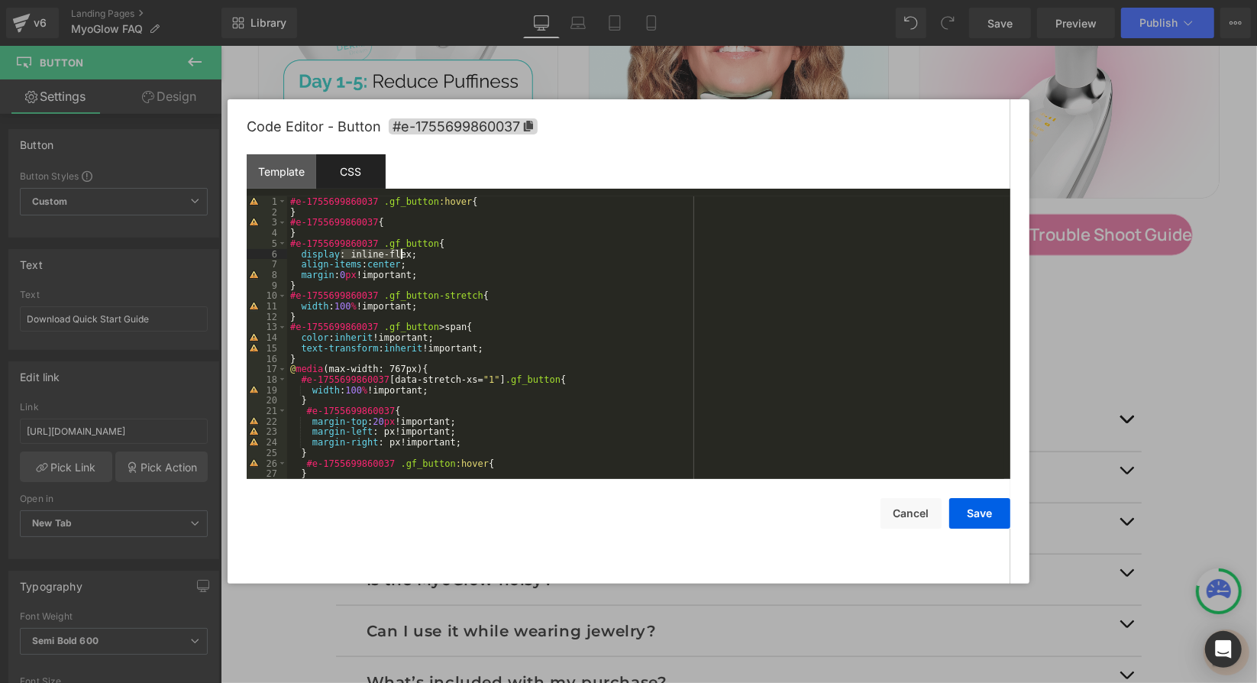
drag, startPoint x: 343, startPoint y: 253, endPoint x: 400, endPoint y: 258, distance: 57.5
click at [400, 258] on div "#e-1755699860037 .gf_button :hover { } #e-1755699860037 { } #e-1755699860037 .g…" at bounding box center [645, 348] width 717 height 304
click at [973, 513] on button "Save" at bounding box center [979, 513] width 61 height 31
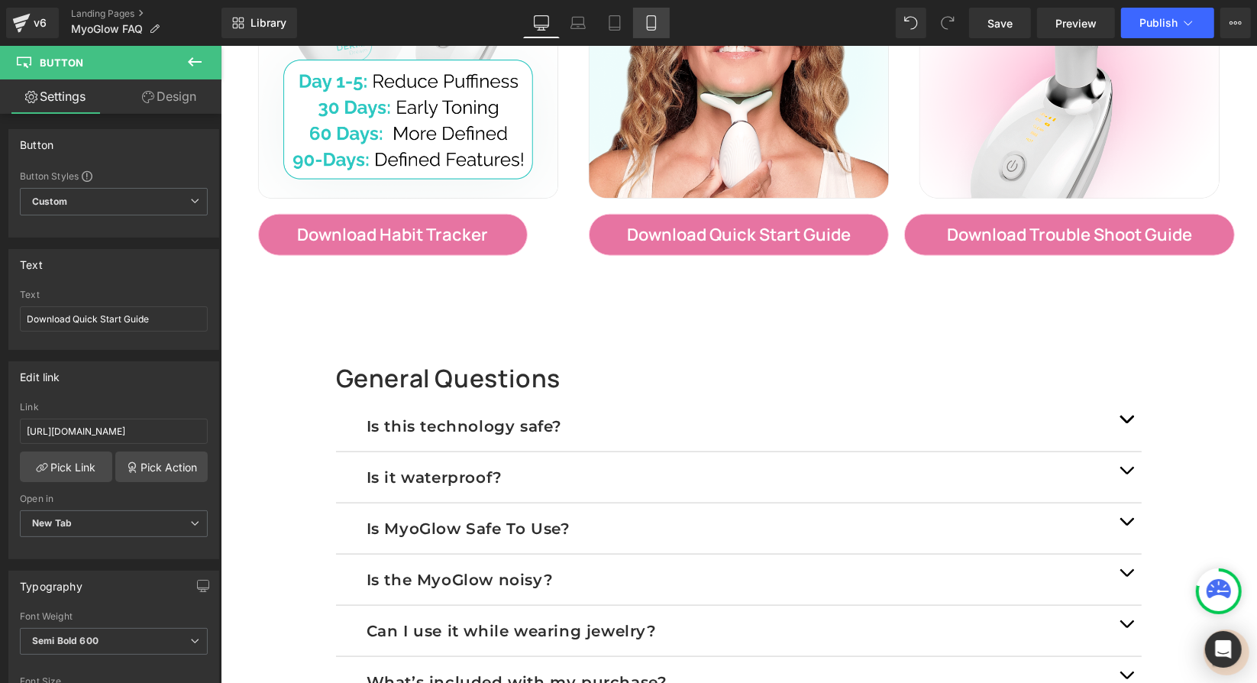
click at [650, 18] on icon at bounding box center [651, 22] width 15 height 15
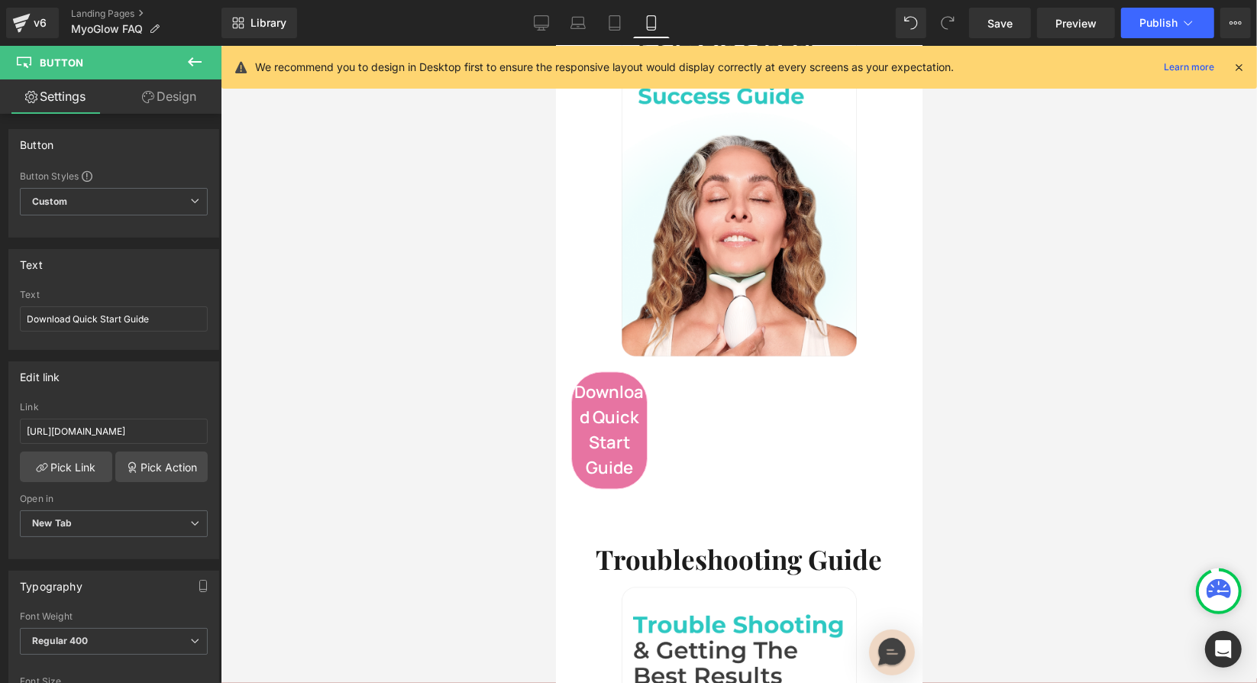
scroll to position [2029, 0]
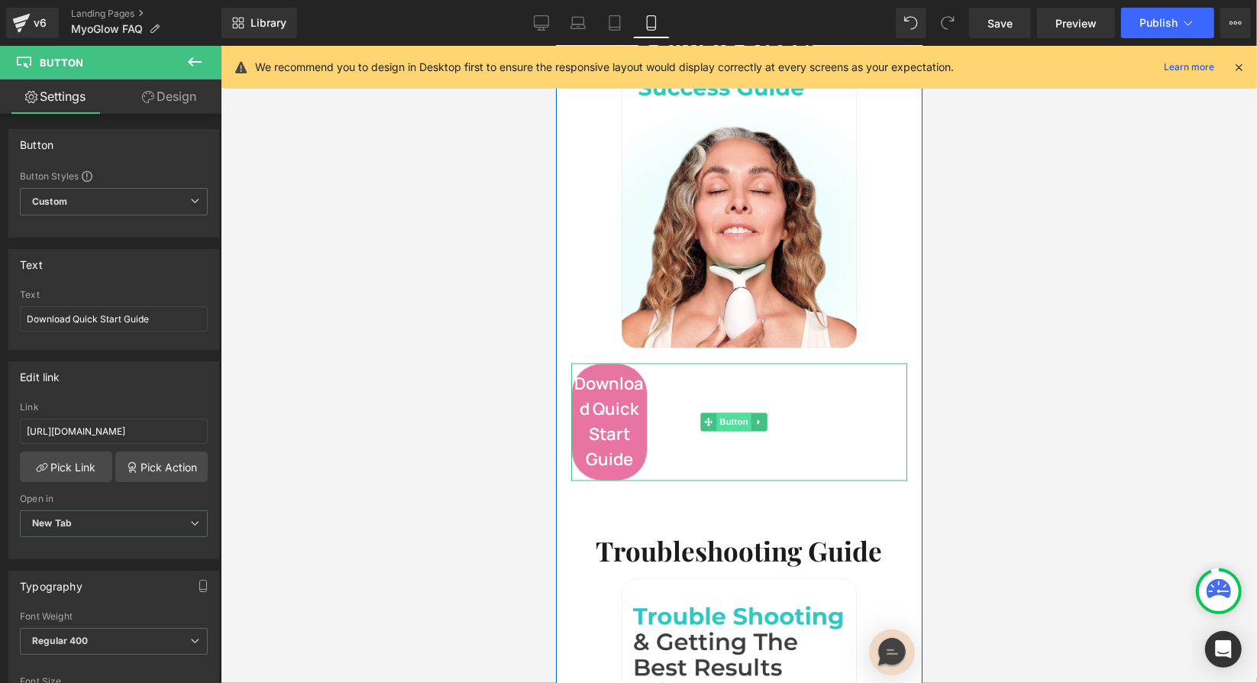
click at [739, 412] on span "Button" at bounding box center [732, 421] width 35 height 18
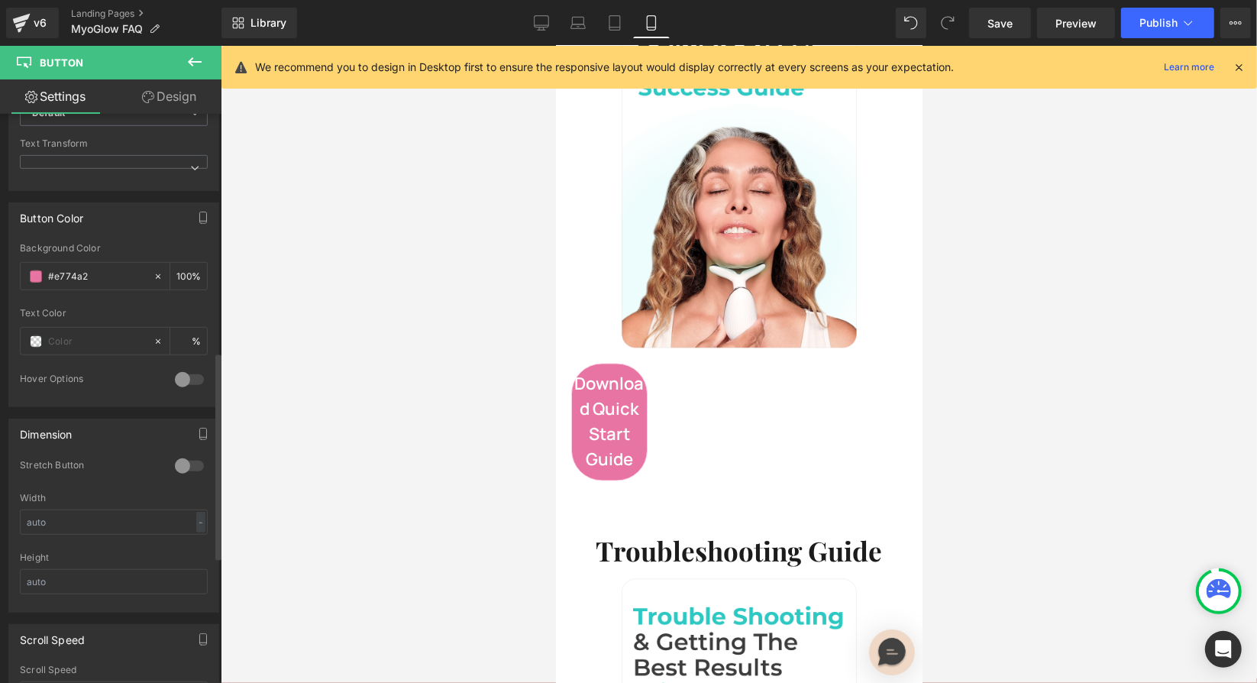
scroll to position [652, 0]
click at [95, 508] on input "text" at bounding box center [114, 514] width 188 height 25
click at [105, 462] on div "Stretch Button" at bounding box center [114, 469] width 188 height 34
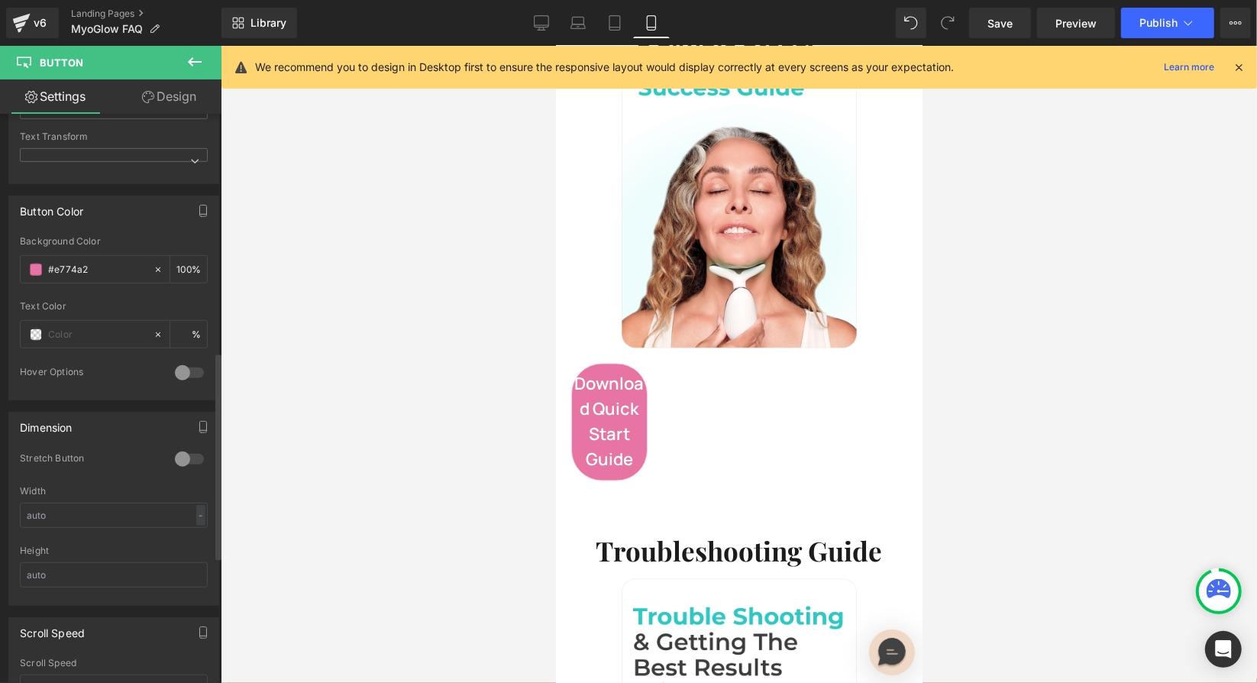
click at [185, 450] on div at bounding box center [189, 459] width 37 height 24
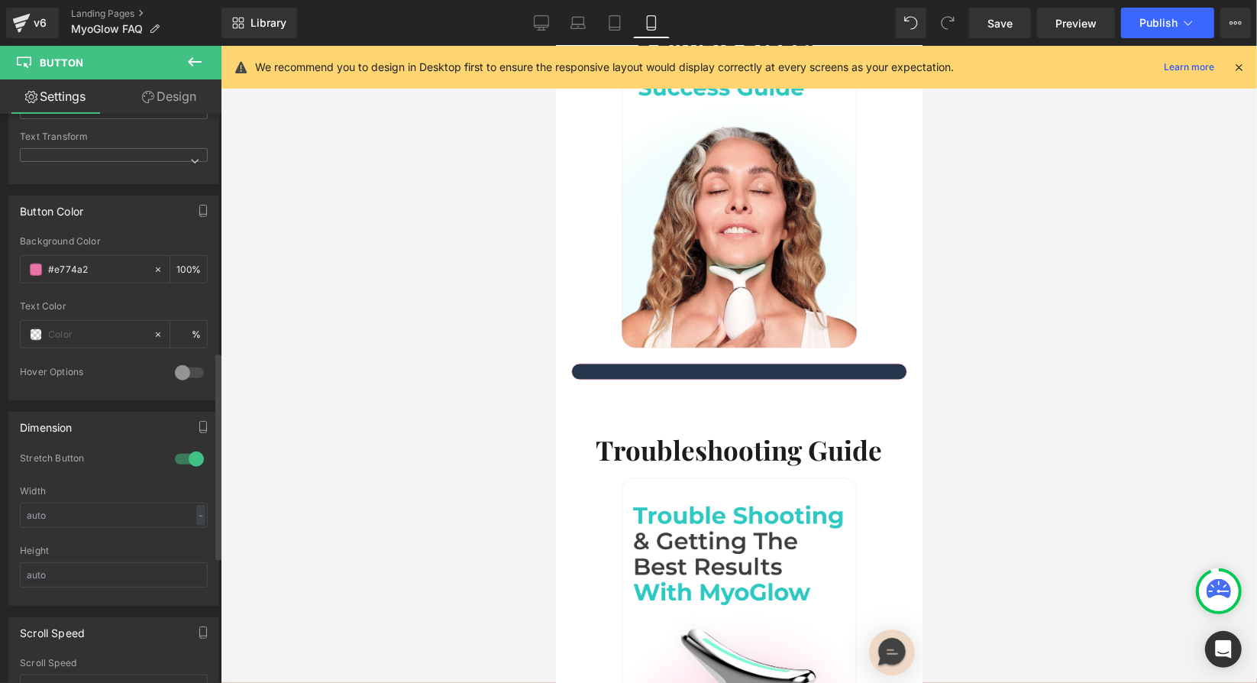
click at [185, 450] on div at bounding box center [189, 459] width 37 height 24
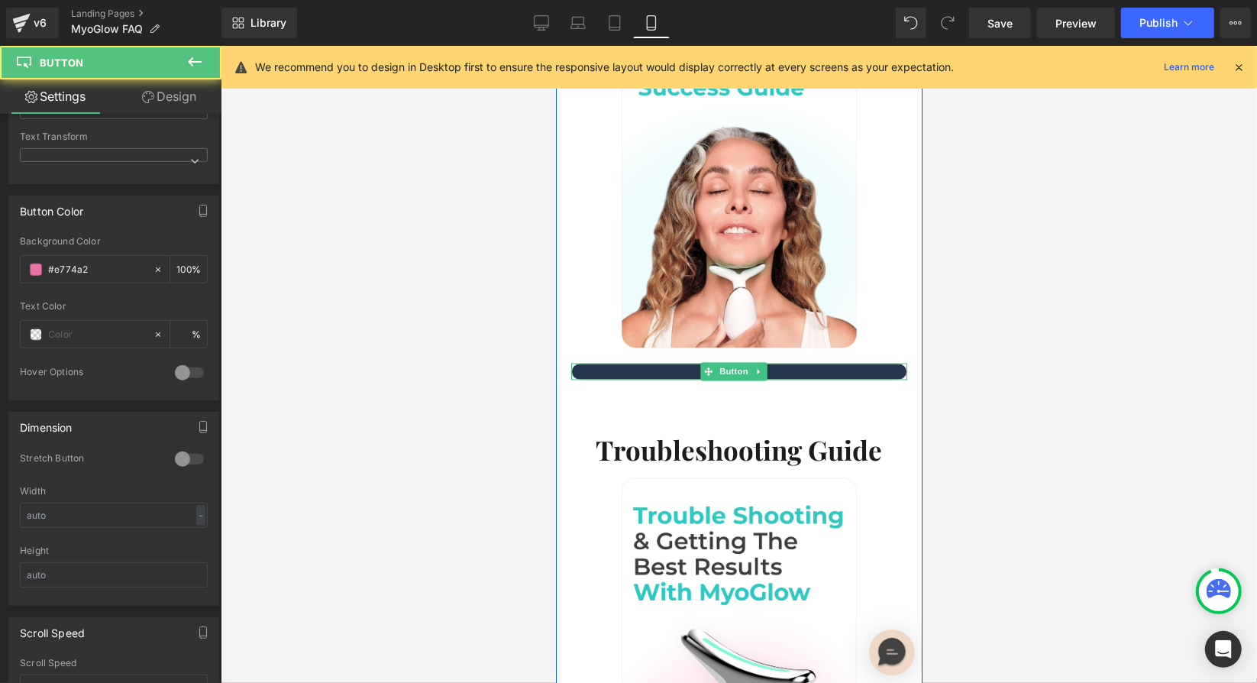
click at [662, 363] on link "Download Quick Start Guide" at bounding box center [738, 371] width 336 height 17
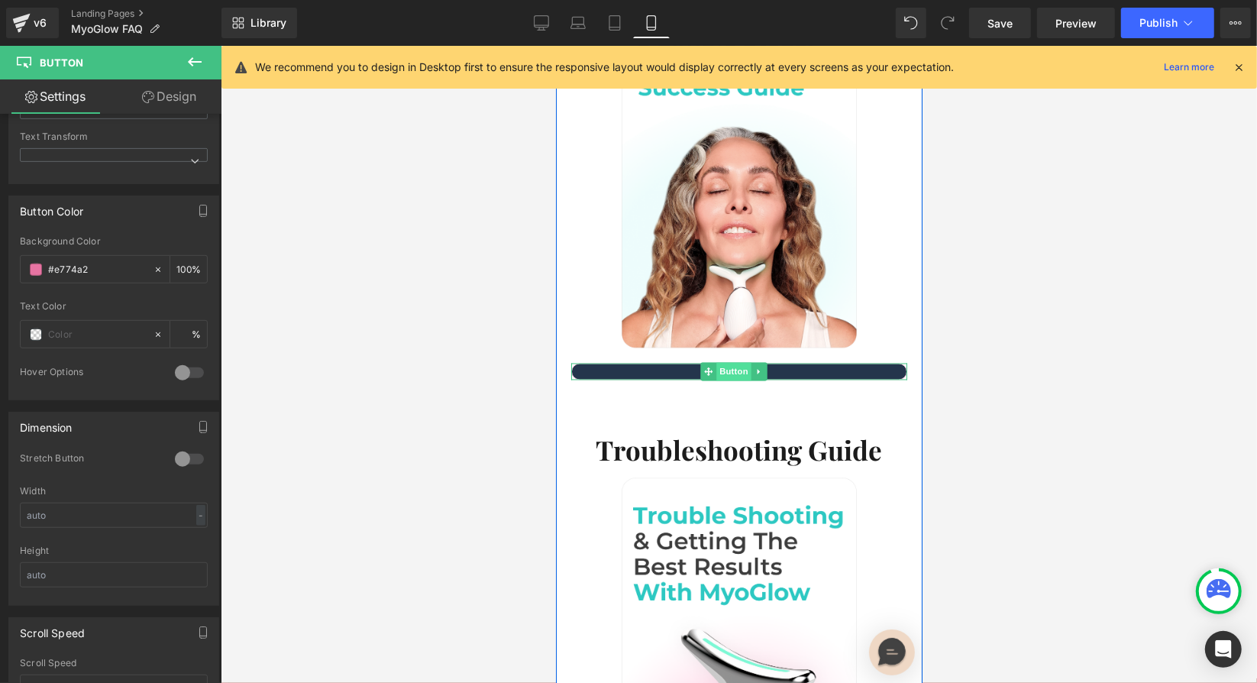
click at [741, 362] on span "Button" at bounding box center [732, 371] width 35 height 18
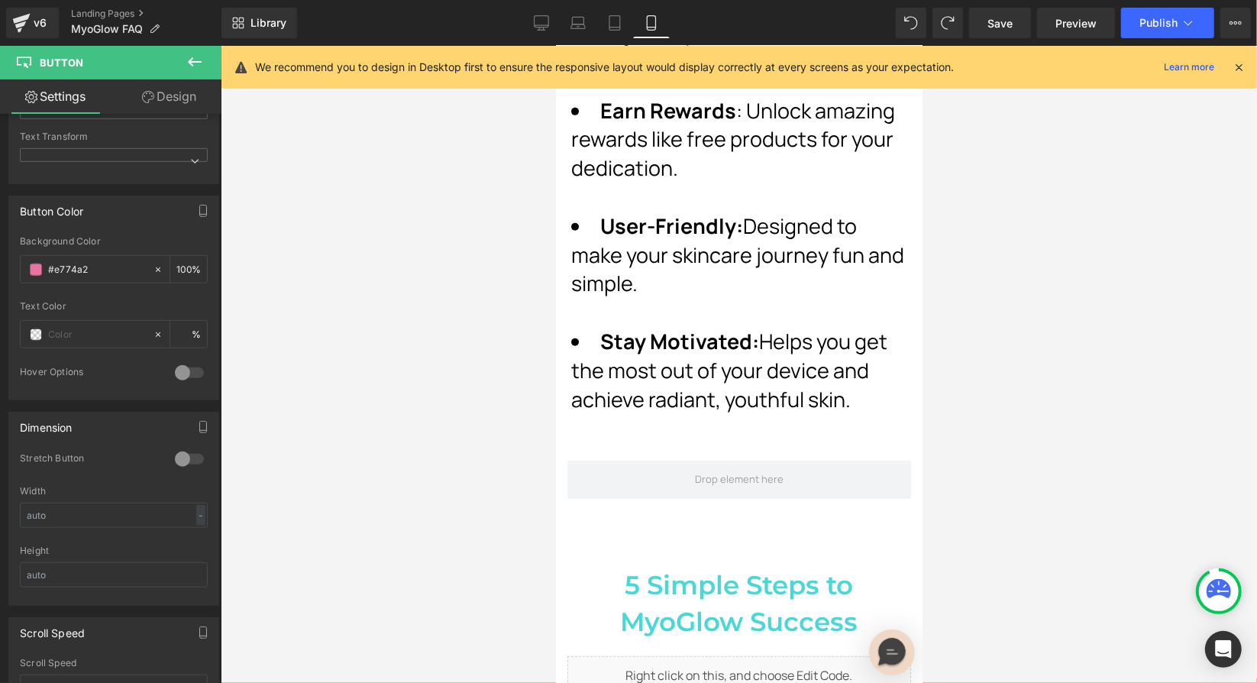
scroll to position [554, 0]
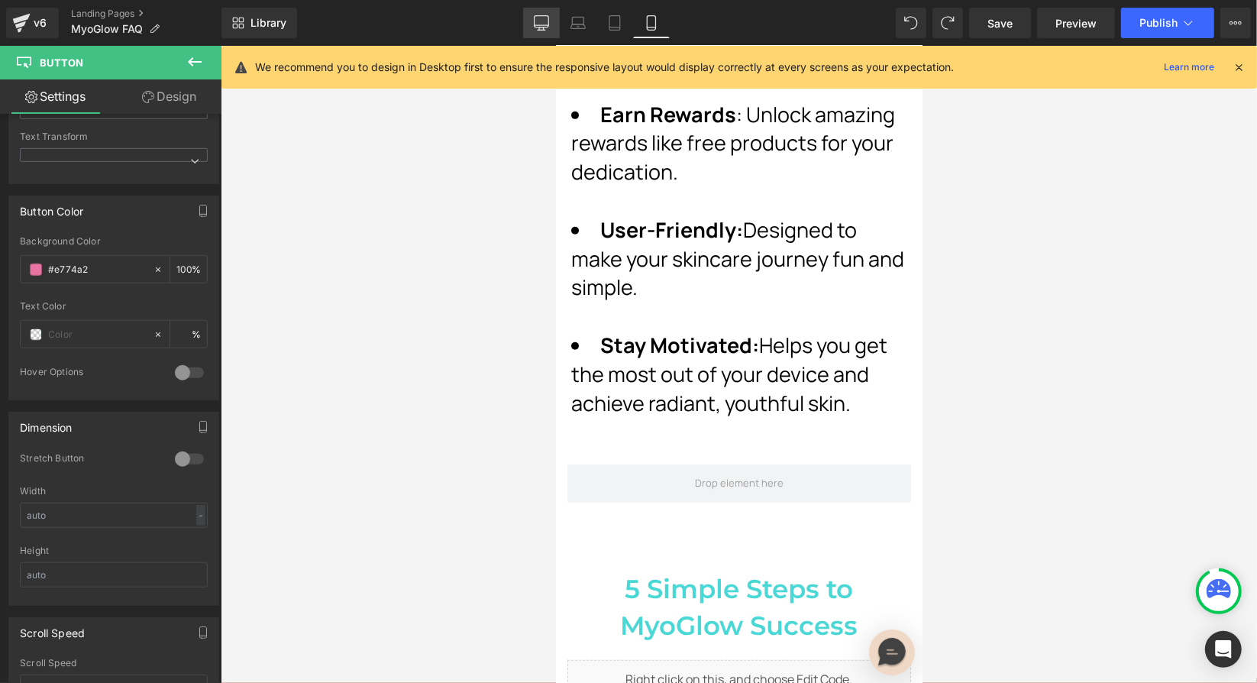
click at [537, 26] on icon at bounding box center [541, 22] width 15 height 15
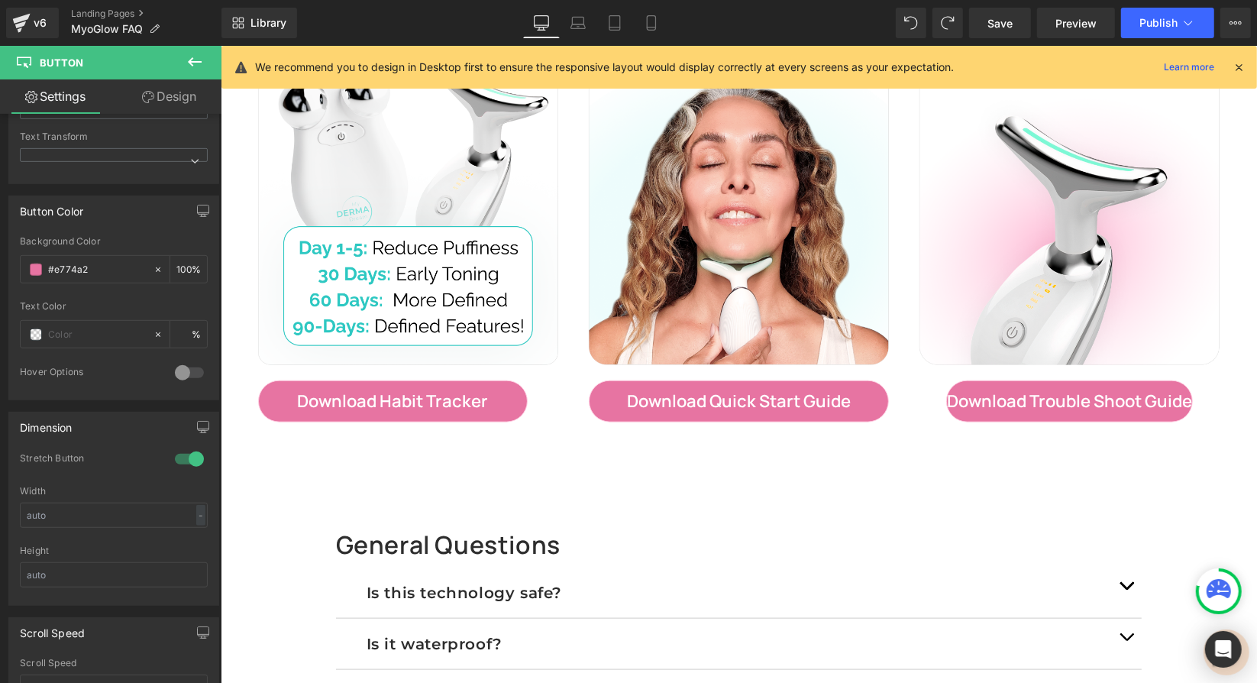
scroll to position [1177, 0]
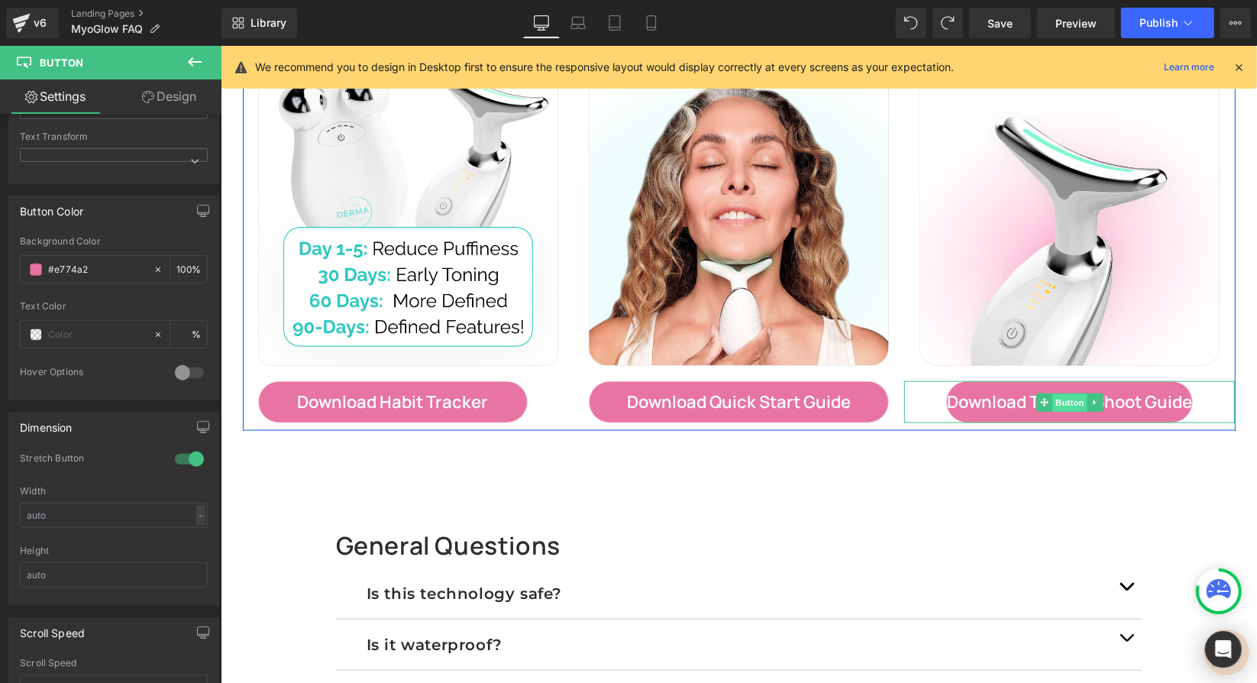
click at [1061, 405] on span "Button" at bounding box center [1068, 402] width 35 height 18
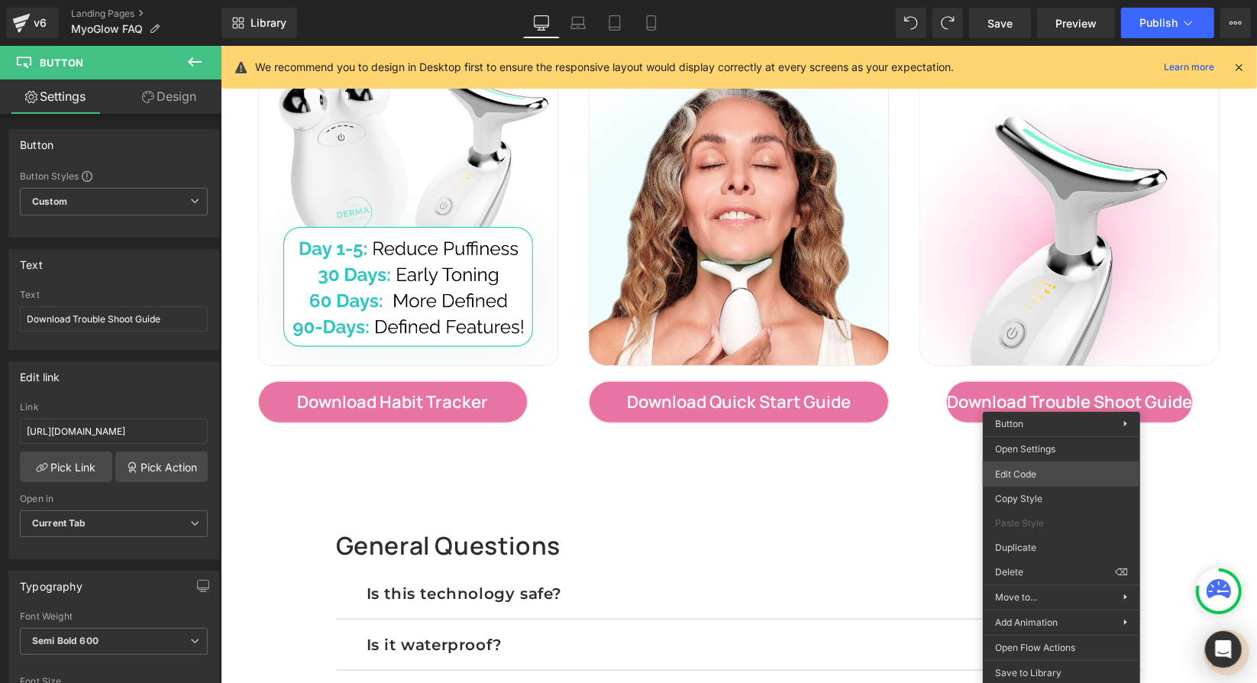
click at [1031, 481] on body "Button You are previewing how the will restyle your page. You can not edit Elem…" at bounding box center [628, 341] width 1257 height 683
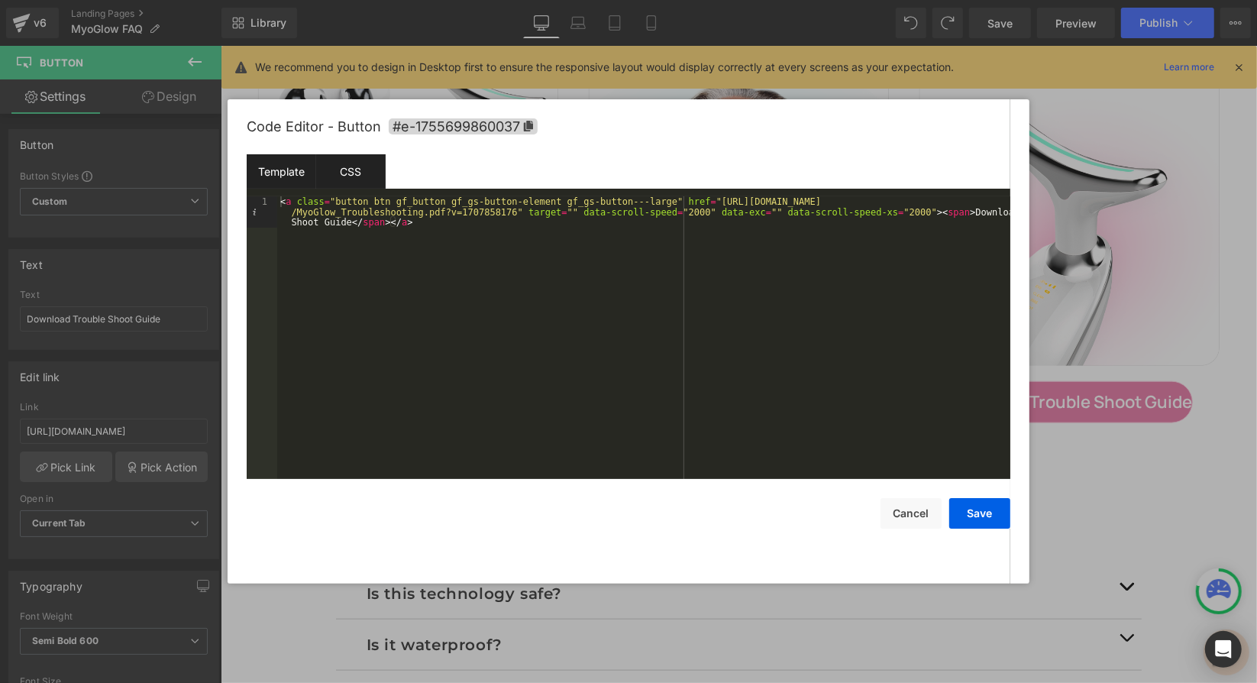
click at [372, 173] on div "CSS" at bounding box center [350, 171] width 69 height 34
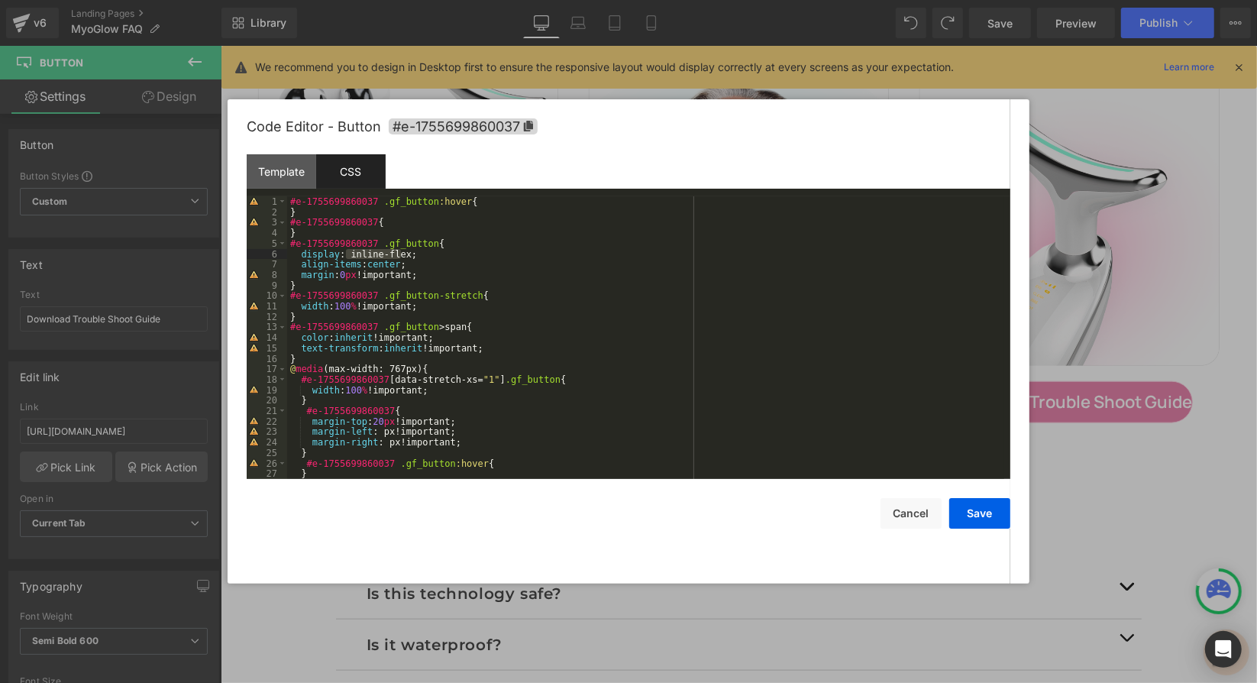
drag, startPoint x: 347, startPoint y: 258, endPoint x: 402, endPoint y: 256, distance: 55.0
click at [402, 256] on div "#e-1755699860037 .gf_button :hover { } #e-1755699860037 { } #e-1755699860037 .g…" at bounding box center [645, 348] width 717 height 304
click at [983, 518] on button "Save" at bounding box center [979, 513] width 61 height 31
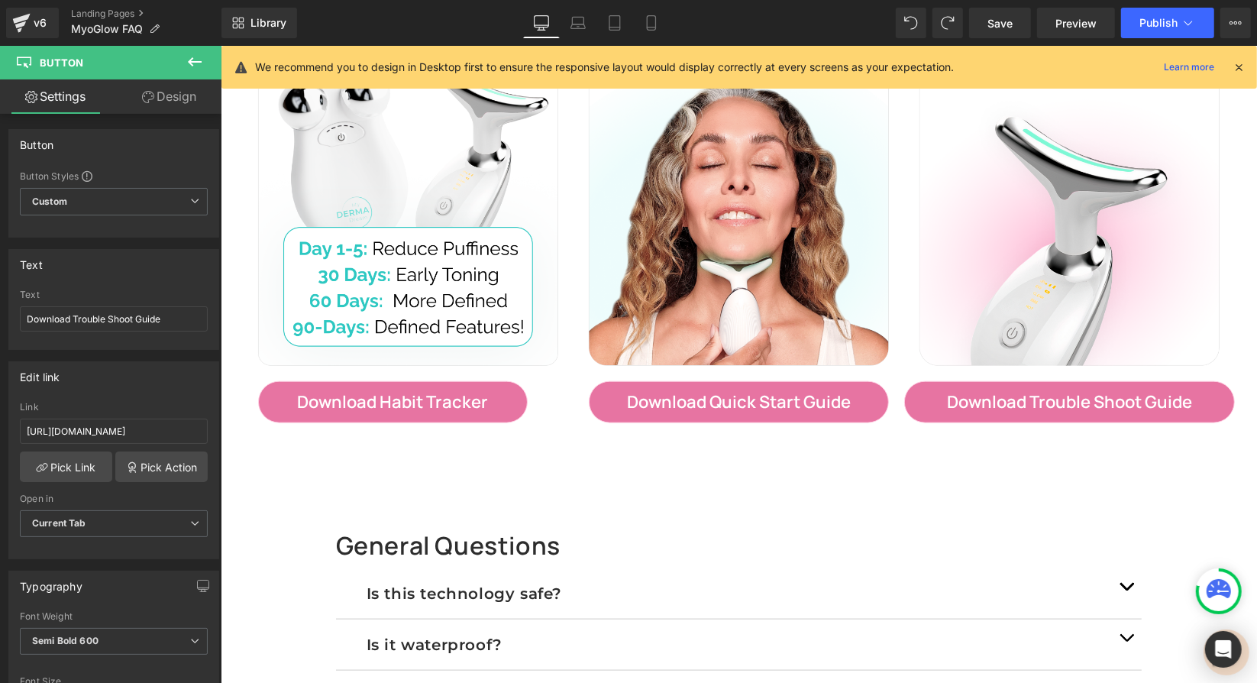
click at [220, 45] on div "122px" at bounding box center [220, 45] width 0 height 0
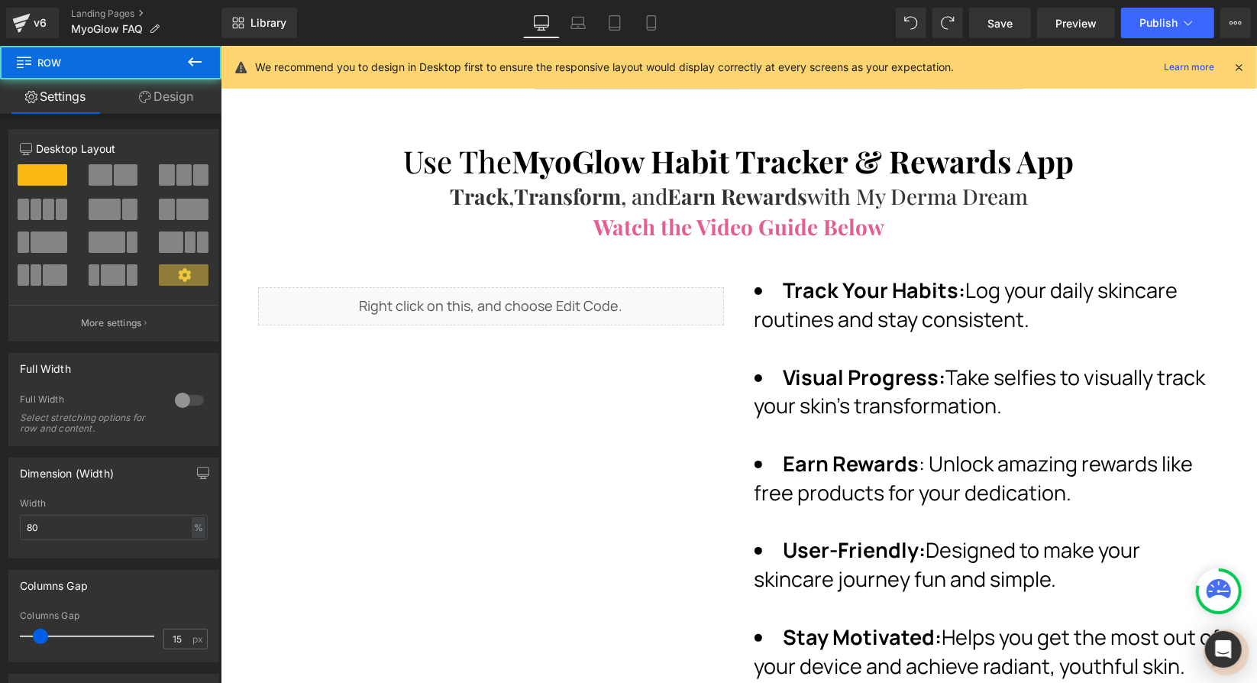
scroll to position [0, 0]
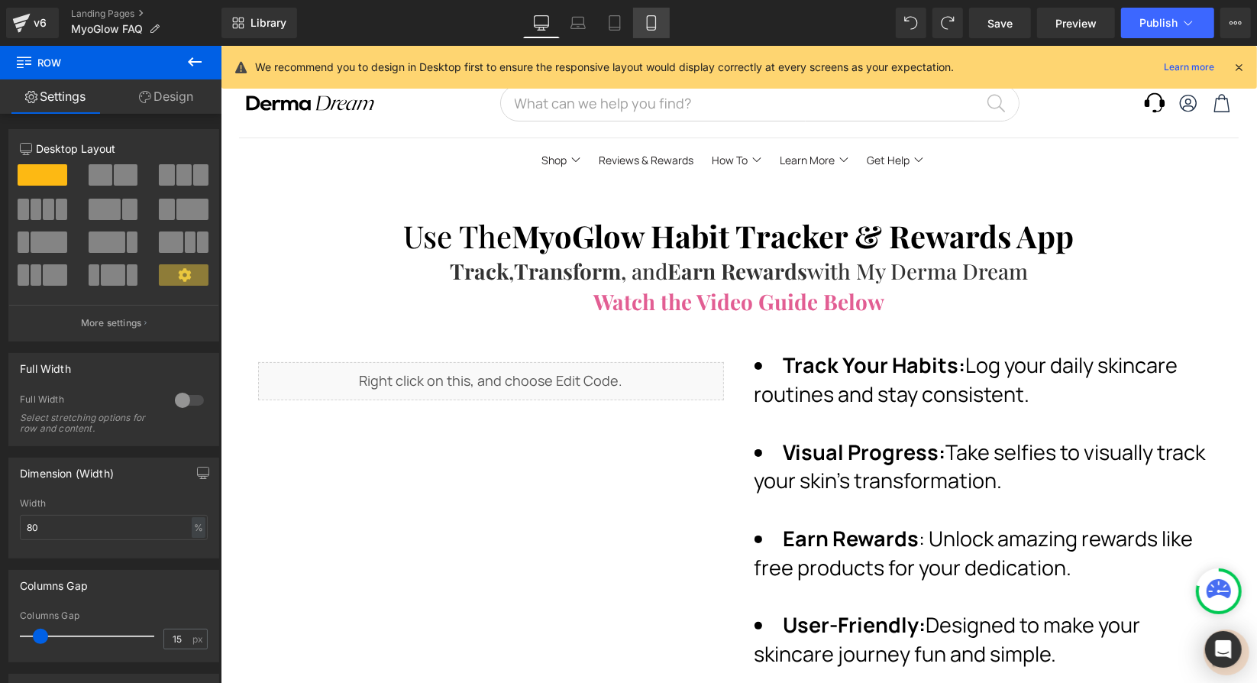
click at [655, 23] on icon at bounding box center [651, 23] width 8 height 15
type input "100"
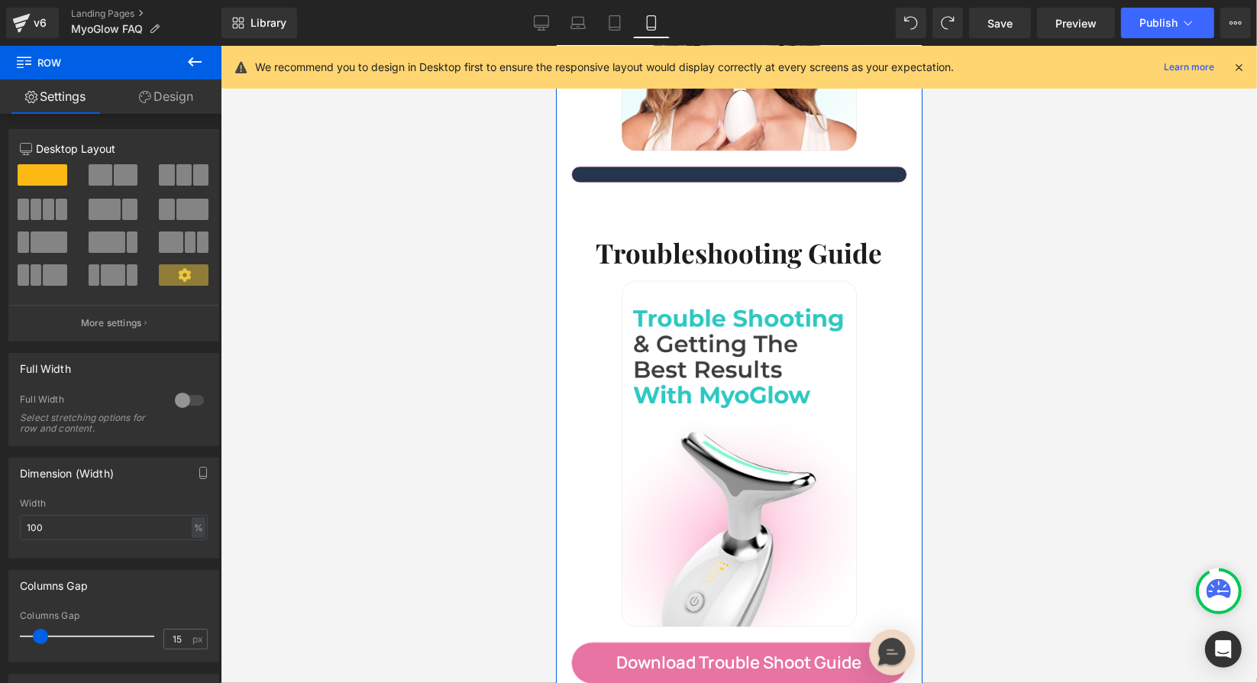
scroll to position [2227, 0]
click at [725, 165] on span "Button" at bounding box center [732, 174] width 35 height 18
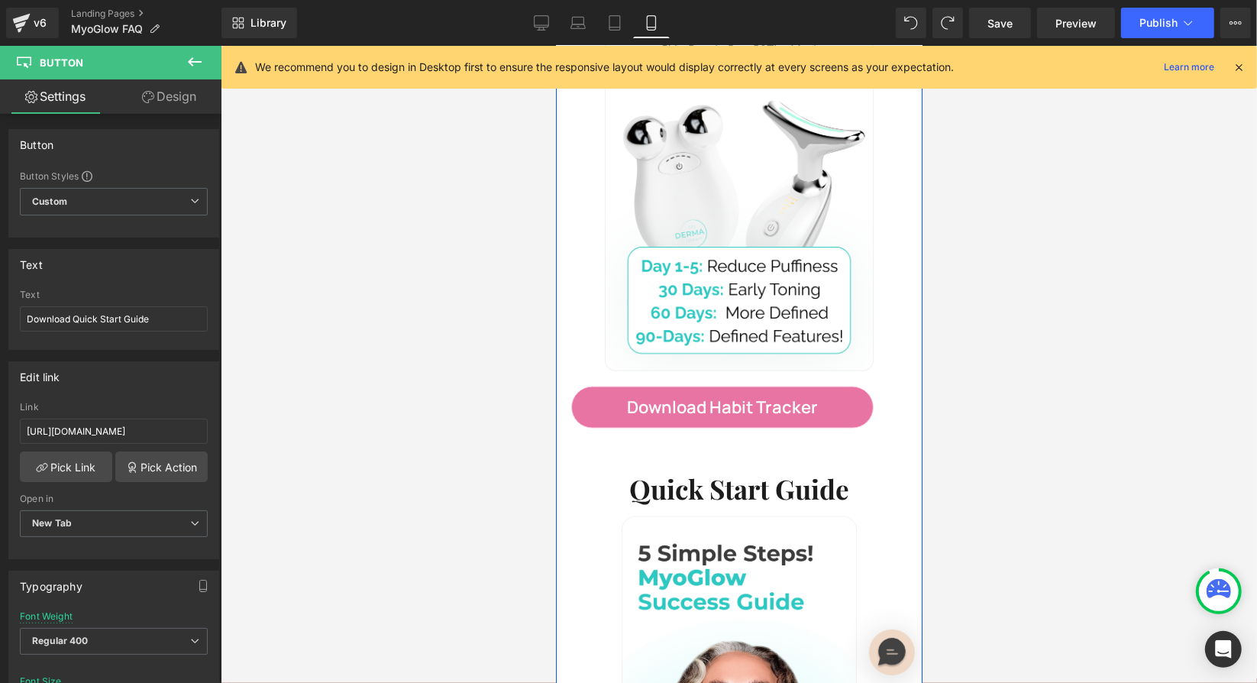
scroll to position [1490, 0]
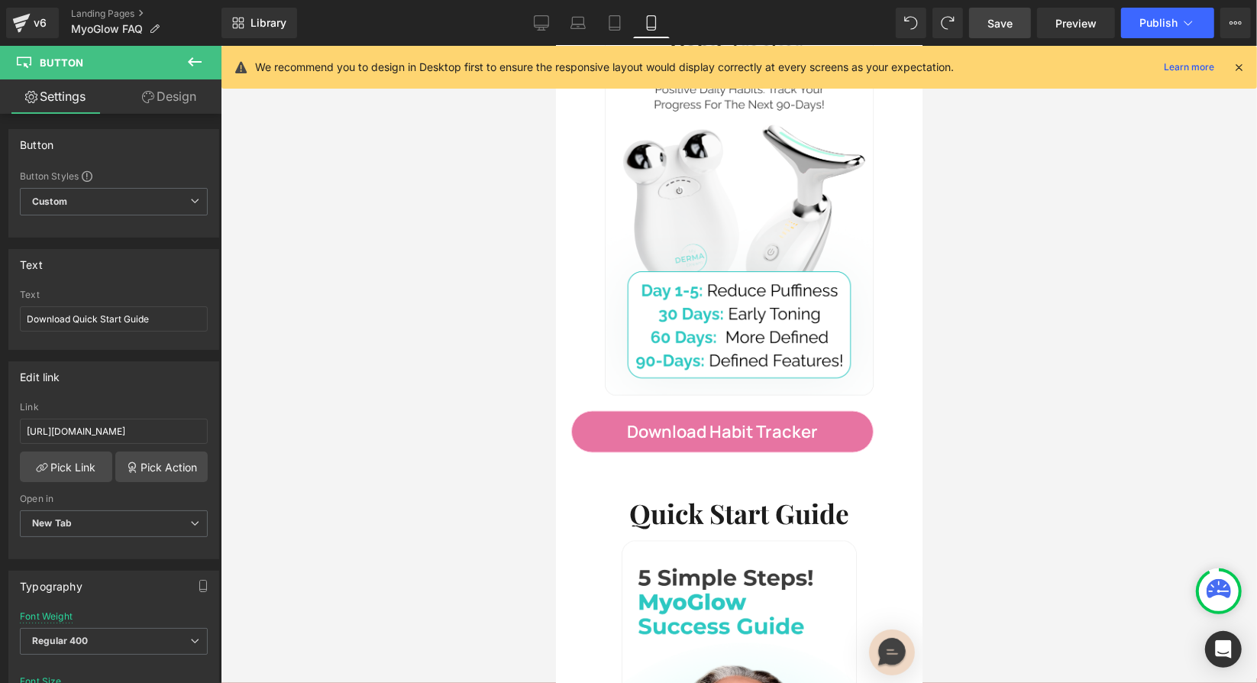
click at [1001, 25] on span "Save" at bounding box center [999, 23] width 25 height 16
click at [1061, 11] on link "Preview" at bounding box center [1076, 23] width 78 height 31
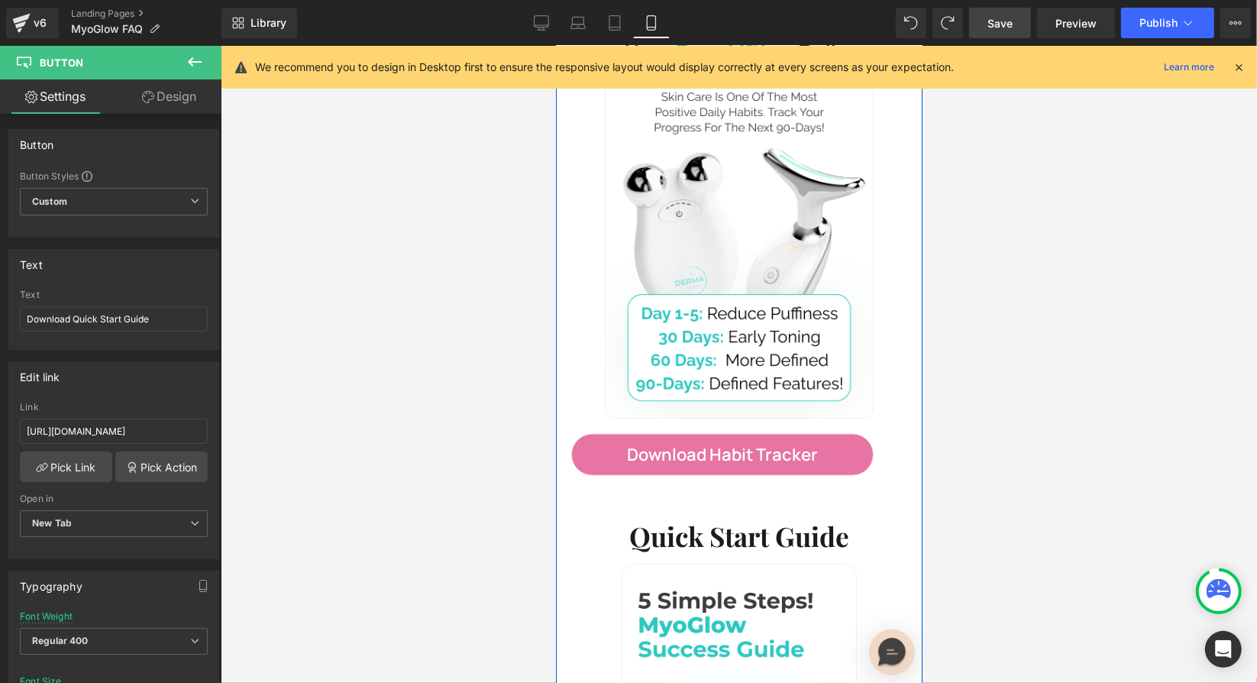
scroll to position [1470, 0]
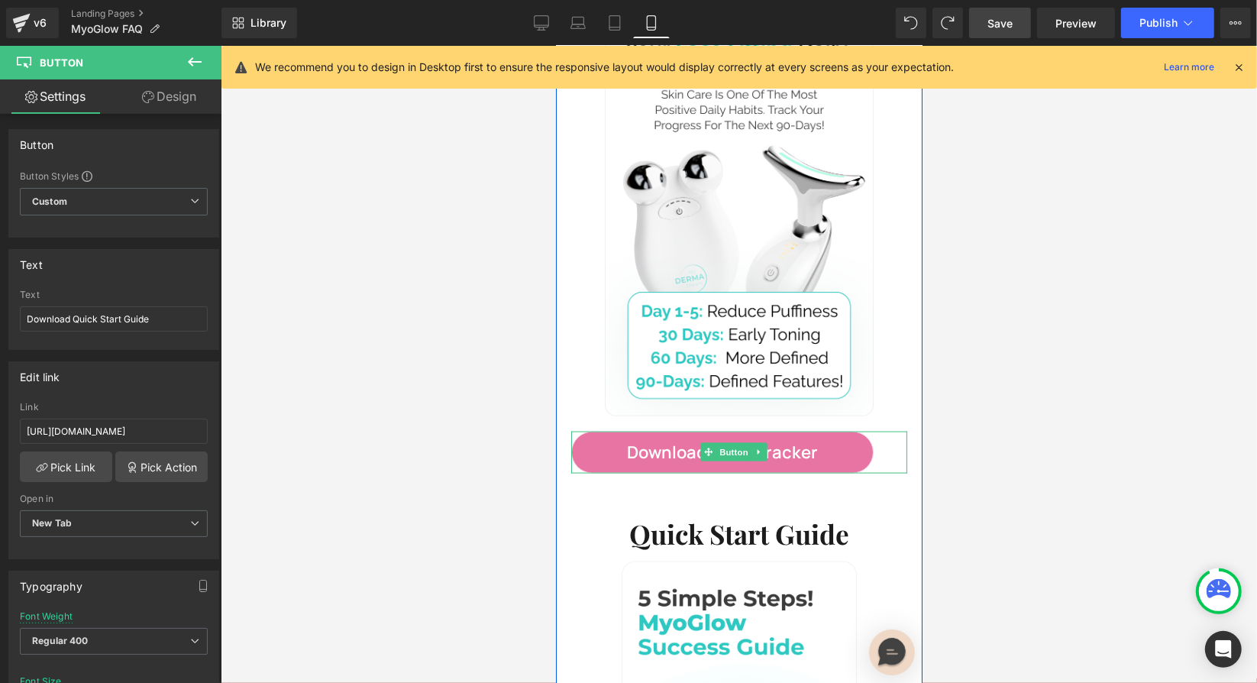
click at [874, 431] on div "Download Habit Tracker" at bounding box center [738, 452] width 336 height 42
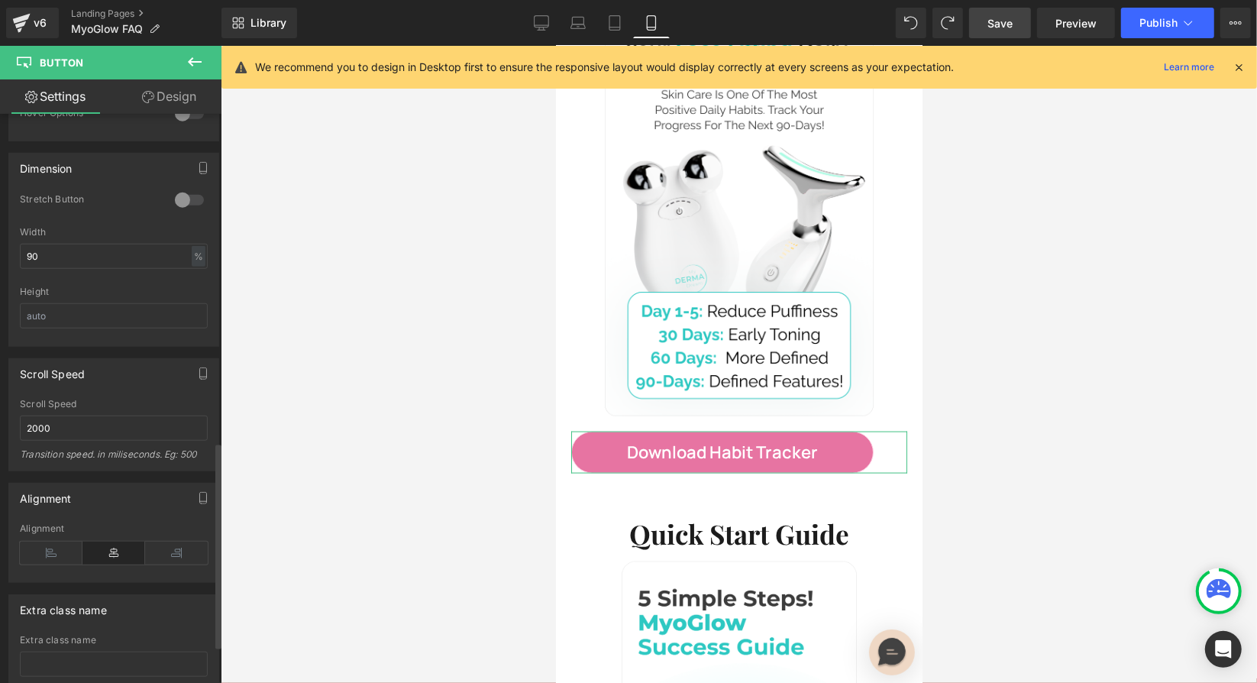
scroll to position [1009, 0]
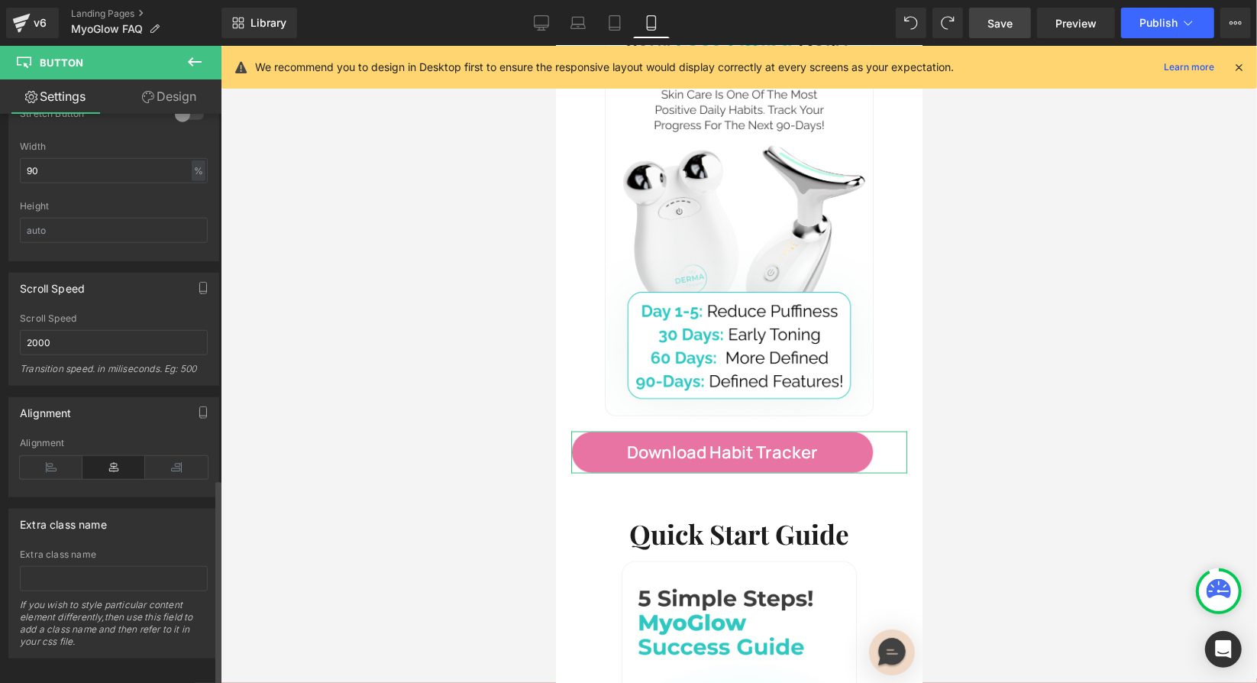
click at [115, 456] on icon at bounding box center [113, 467] width 63 height 23
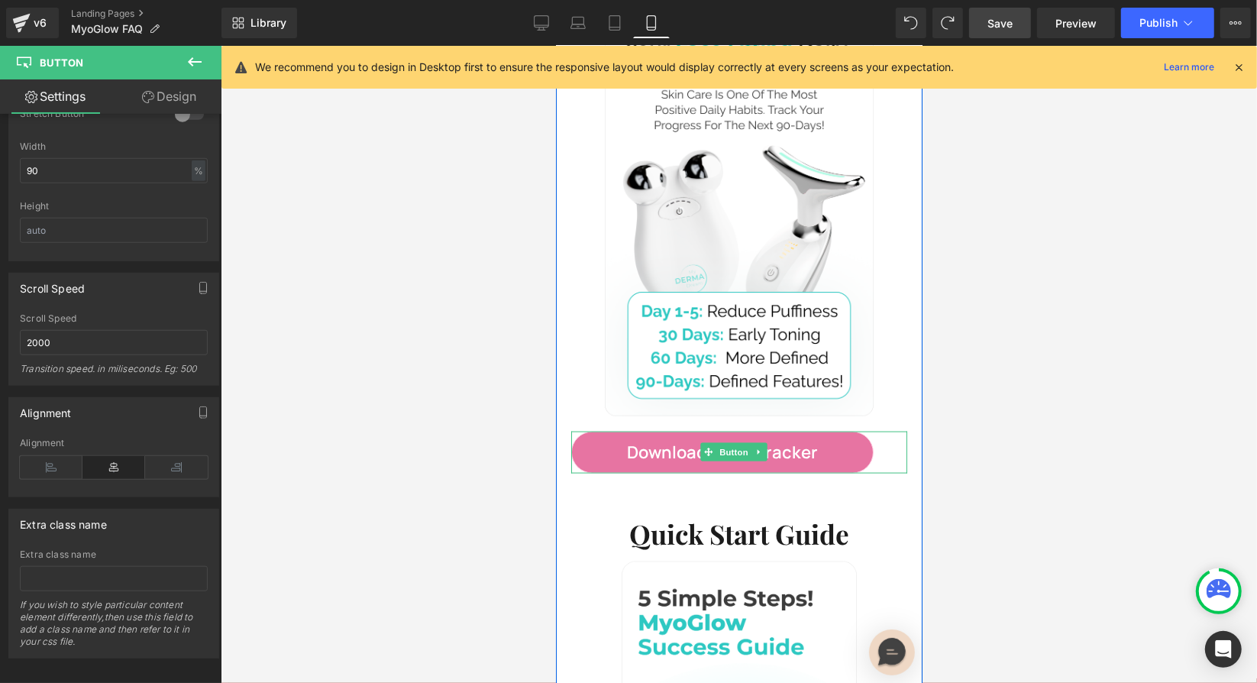
click at [868, 431] on div "Download Habit Tracker" at bounding box center [738, 452] width 336 height 42
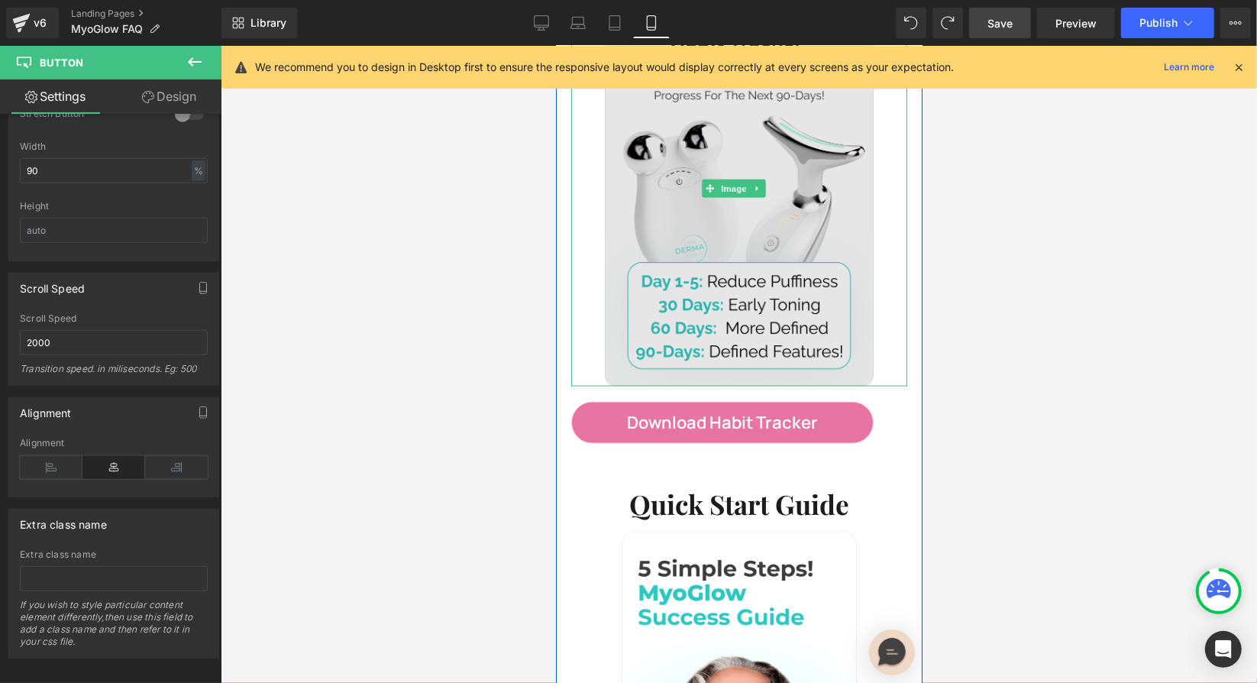
scroll to position [1514, 0]
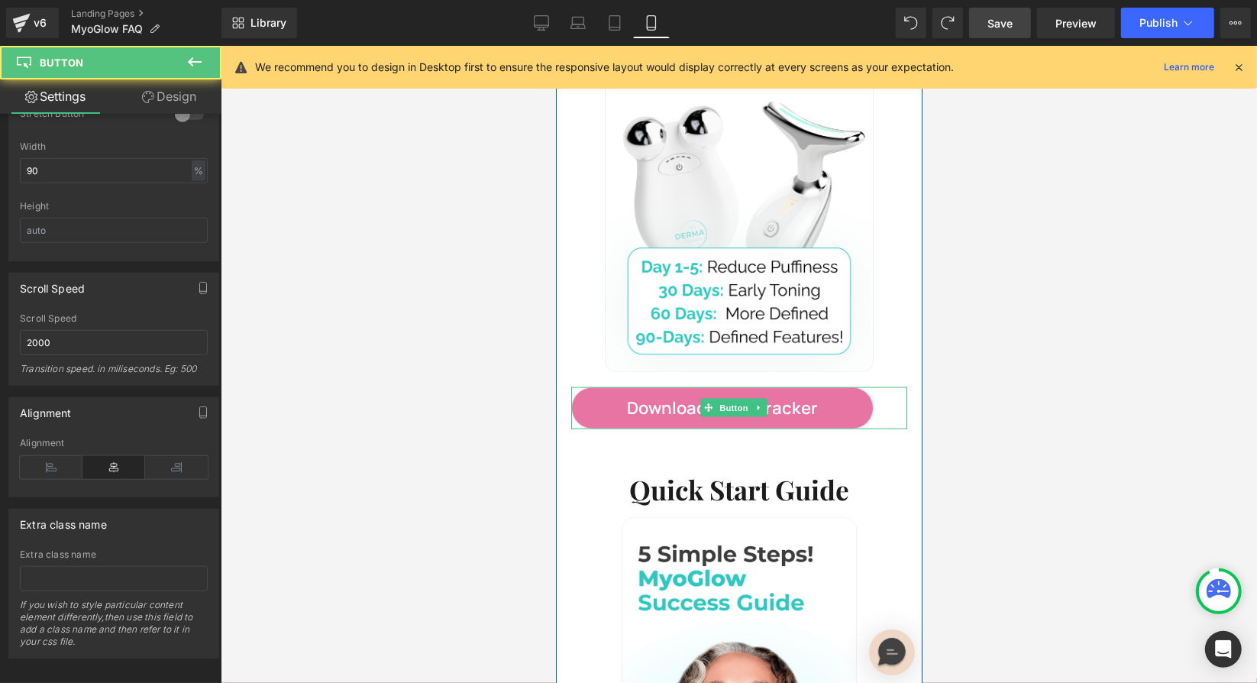
click at [875, 386] on div "Download Habit Tracker" at bounding box center [738, 407] width 336 height 42
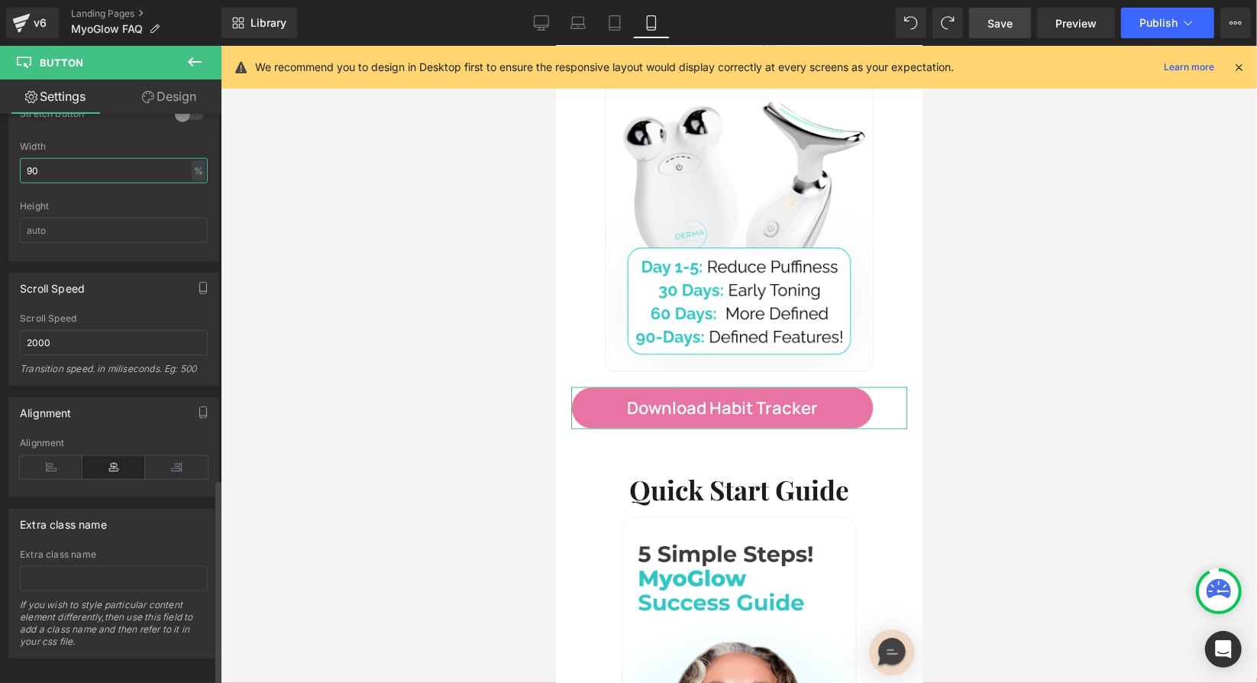
click at [115, 166] on input "90" at bounding box center [114, 170] width 188 height 25
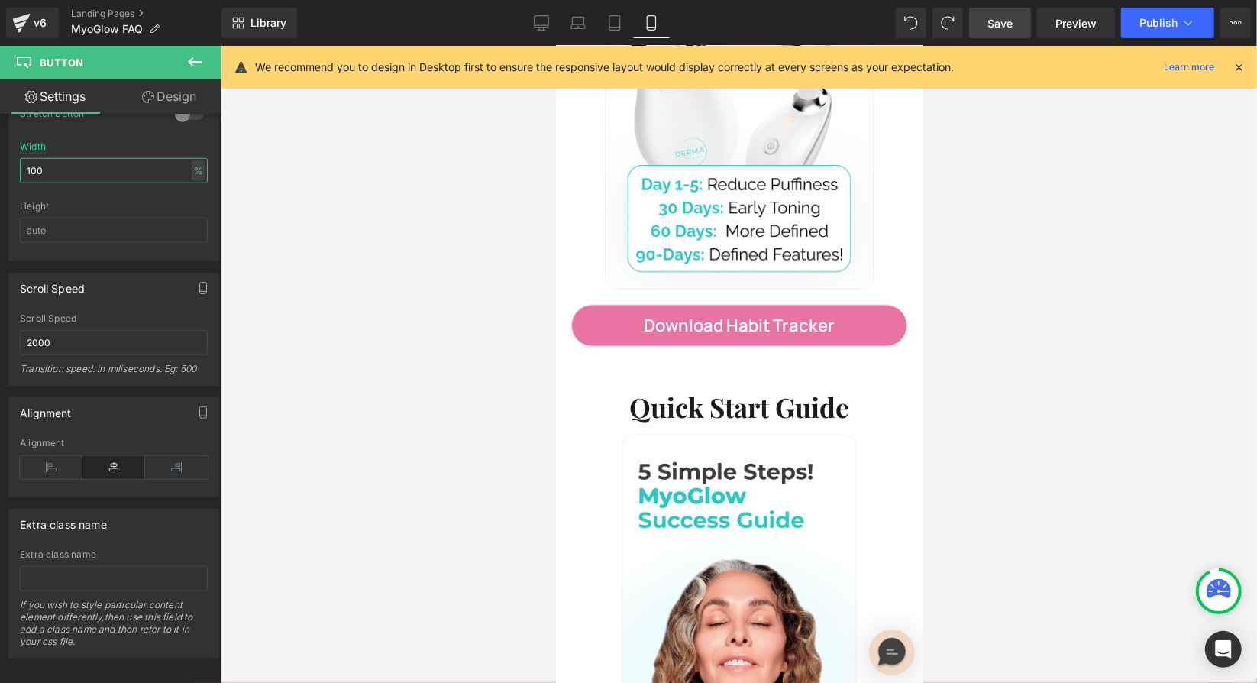
scroll to position [1591, 0]
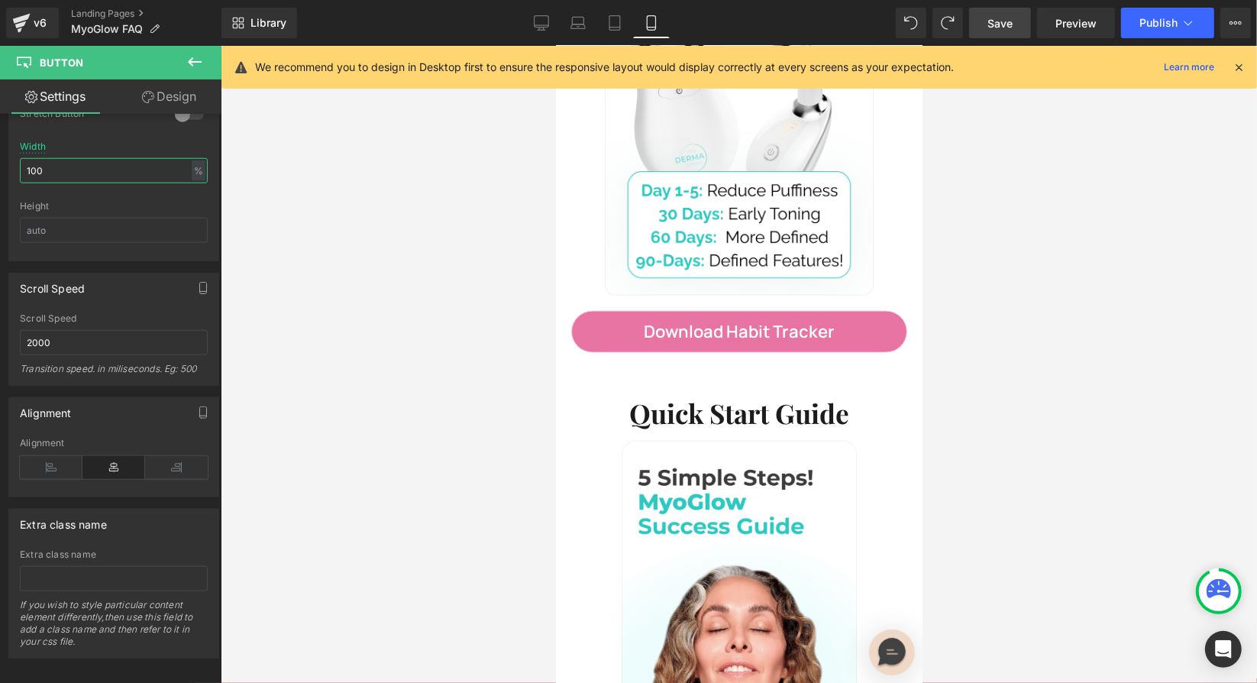
type input "100"
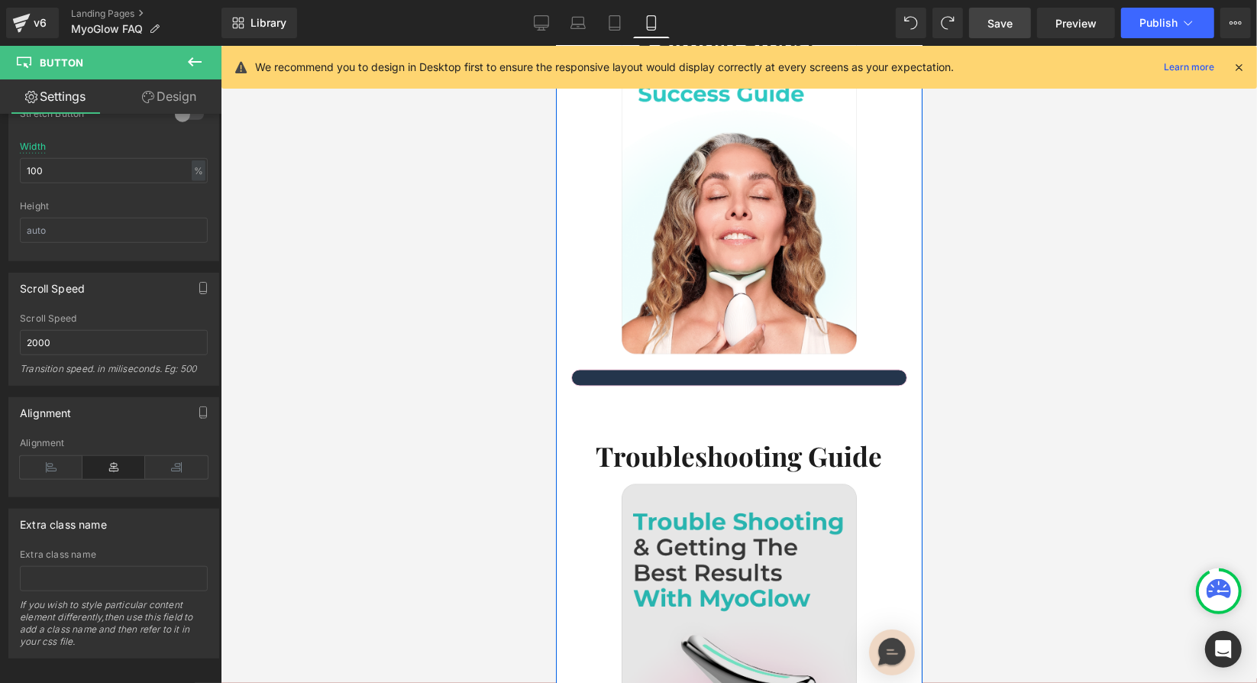
scroll to position [2023, 0]
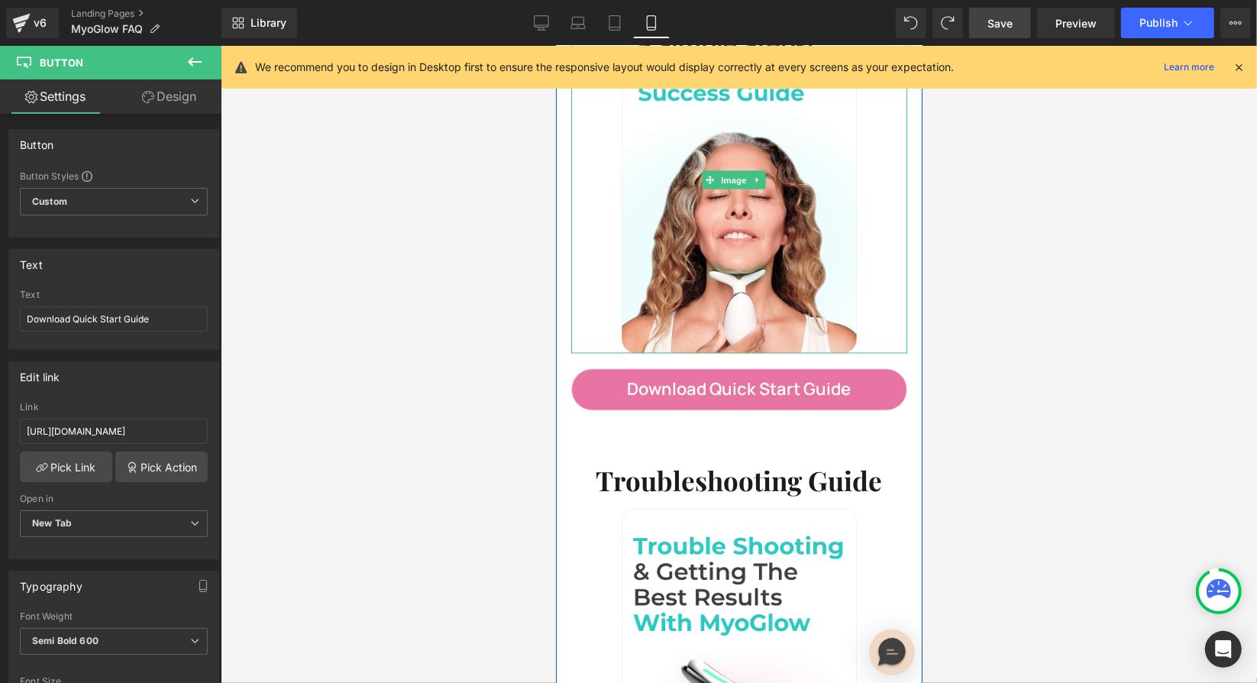
click at [582, 275] on div at bounding box center [738, 180] width 336 height 346
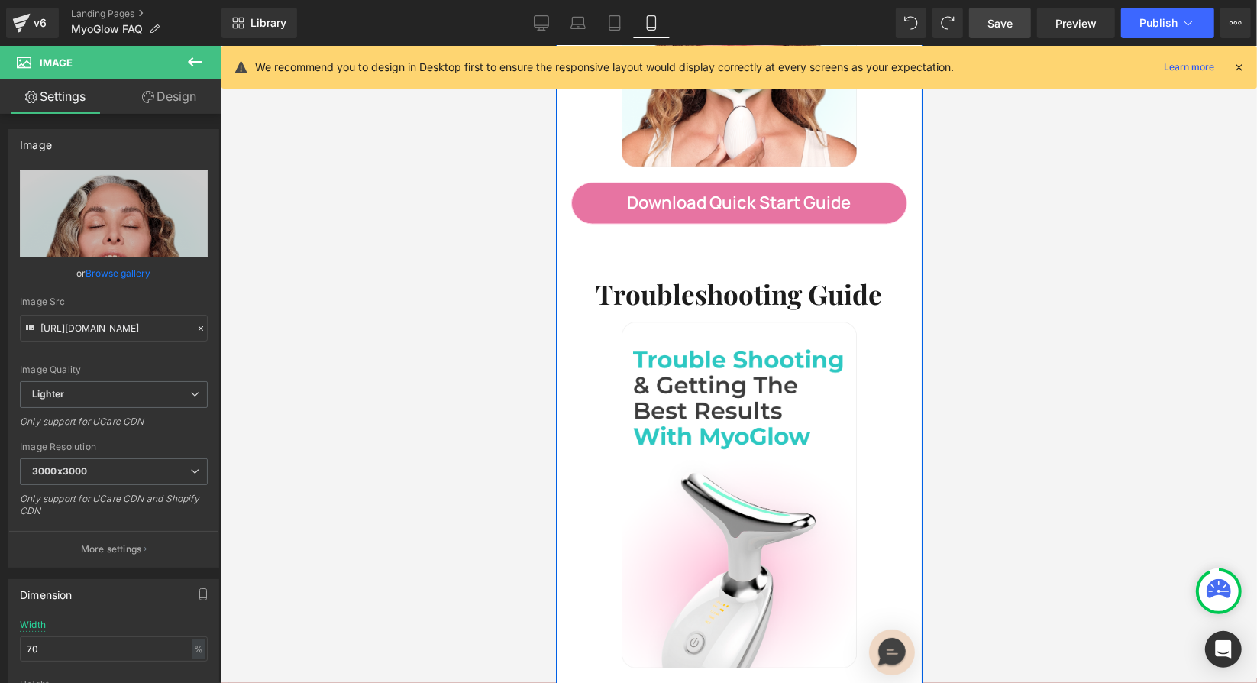
scroll to position [2194, 0]
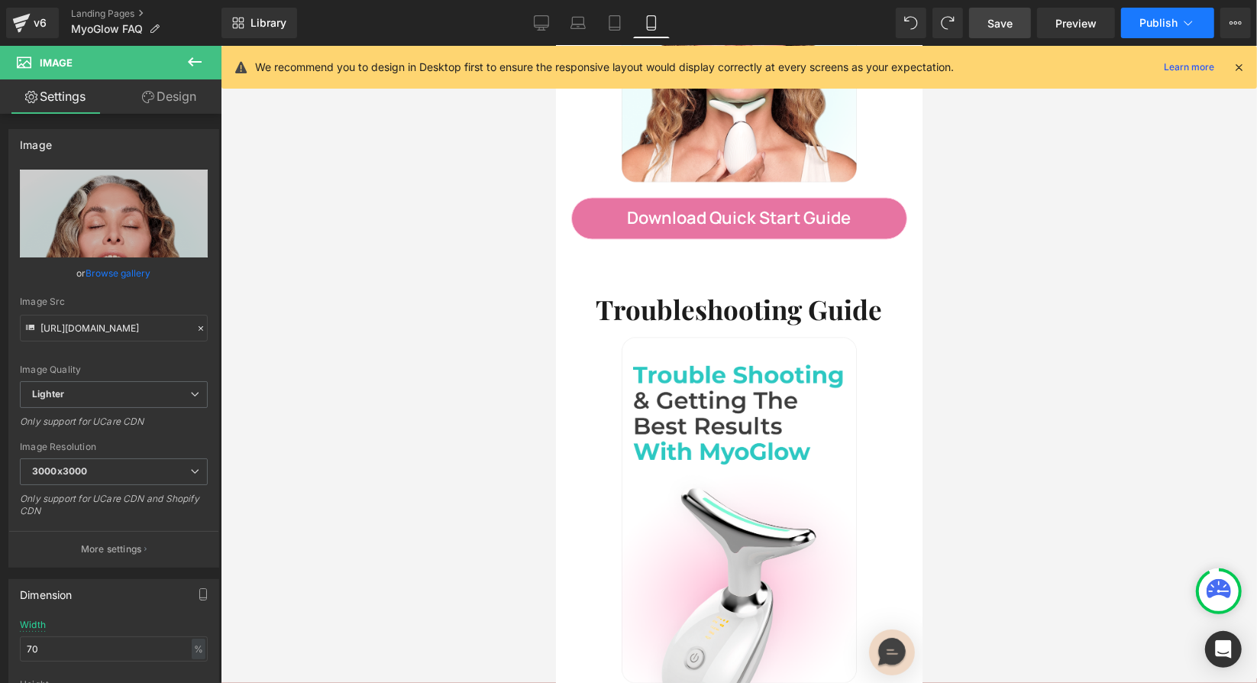
click at [1155, 27] on span "Publish" at bounding box center [1158, 23] width 38 height 12
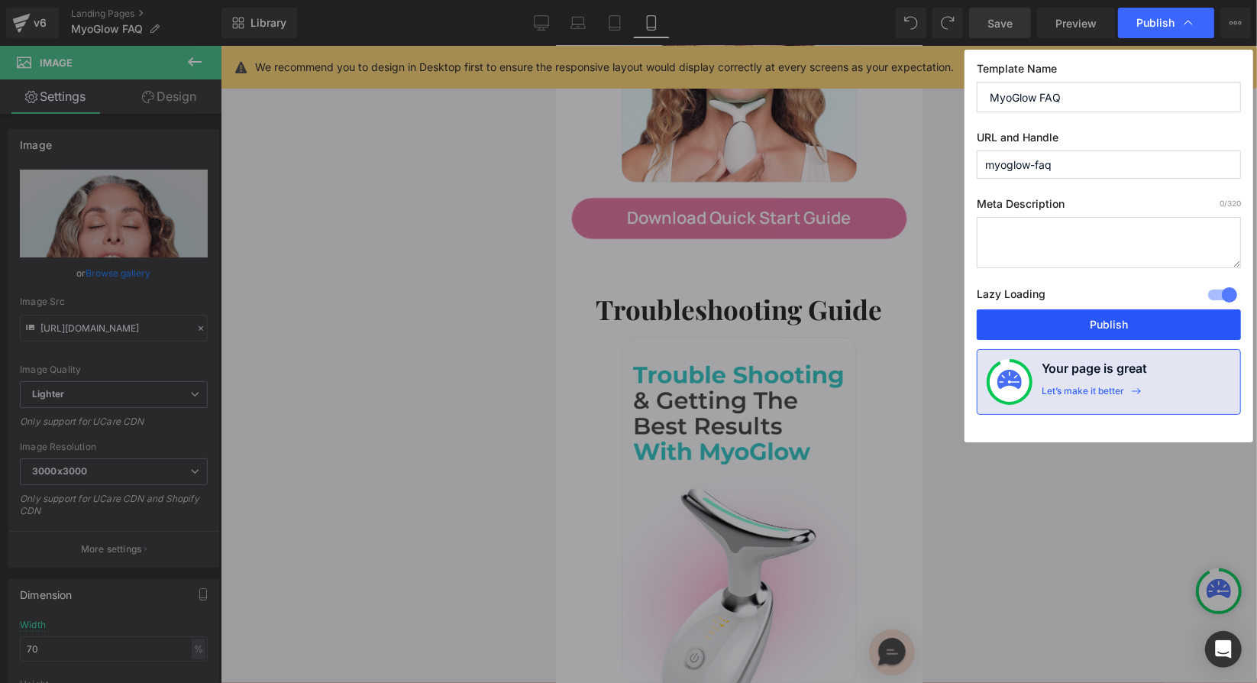
click at [1076, 324] on button "Publish" at bounding box center [1109, 324] width 264 height 31
